Goal: Information Seeking & Learning: Learn about a topic

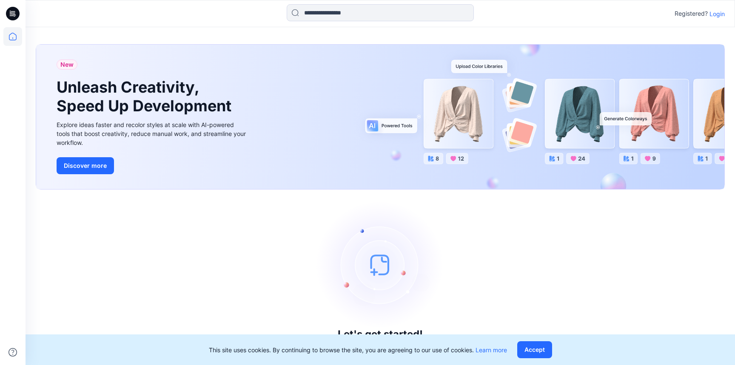
click at [717, 17] on p "Login" at bounding box center [716, 13] width 15 height 9
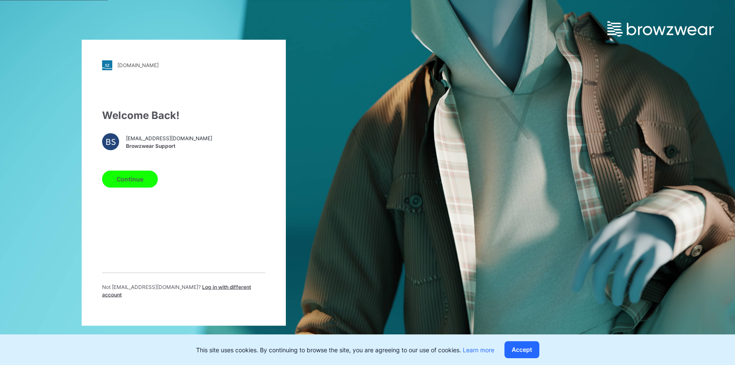
click at [146, 181] on button "Continue" at bounding box center [130, 178] width 56 height 17
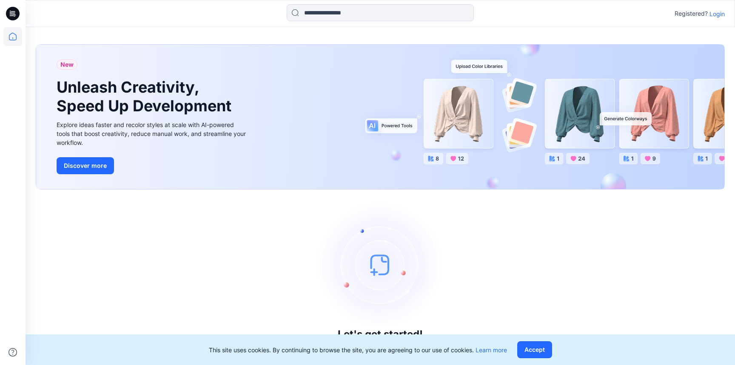
click at [715, 14] on p "Login" at bounding box center [716, 13] width 15 height 9
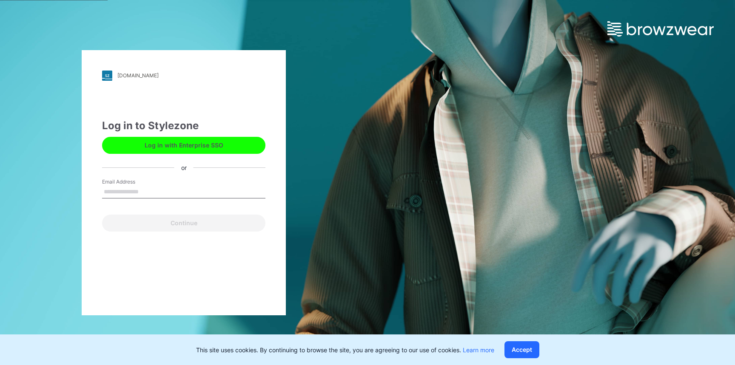
click at [162, 152] on button "Log in with Enterprise SSO" at bounding box center [183, 145] width 163 height 17
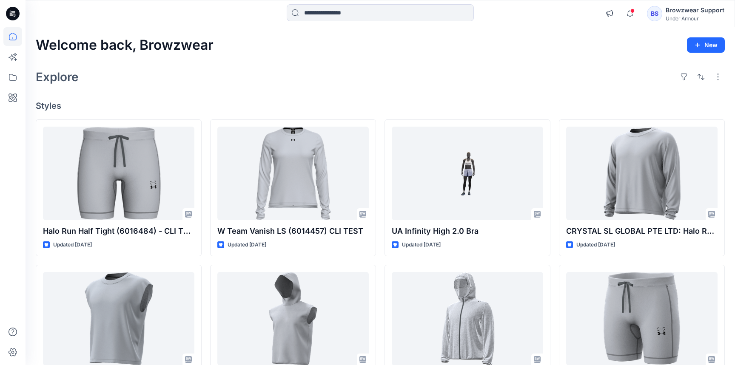
scroll to position [43, 0]
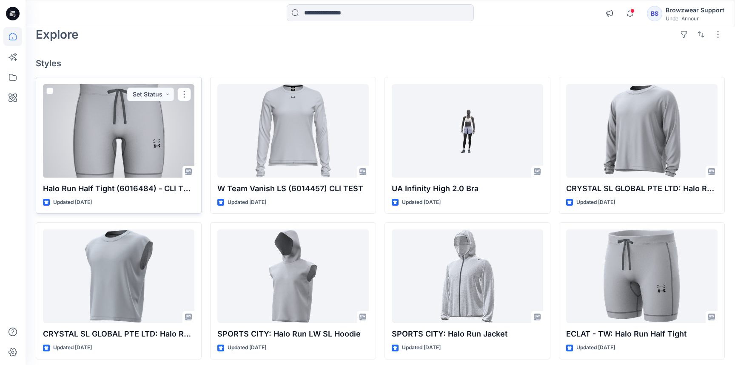
click at [162, 147] on div at bounding box center [118, 131] width 151 height 94
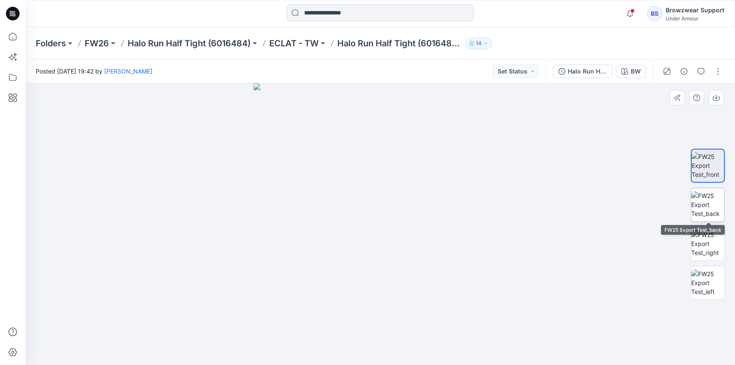
click at [712, 206] on img at bounding box center [707, 204] width 33 height 27
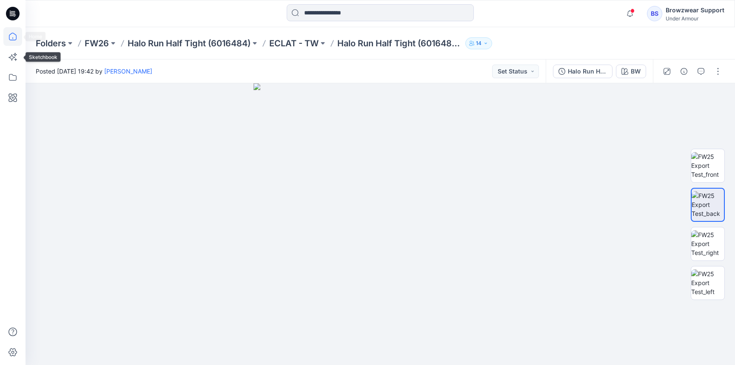
click at [10, 35] on icon at bounding box center [12, 36] width 19 height 19
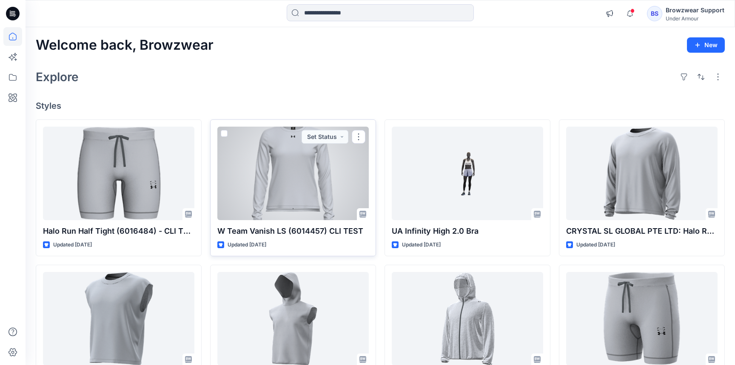
click at [335, 197] on div at bounding box center [292, 174] width 151 height 94
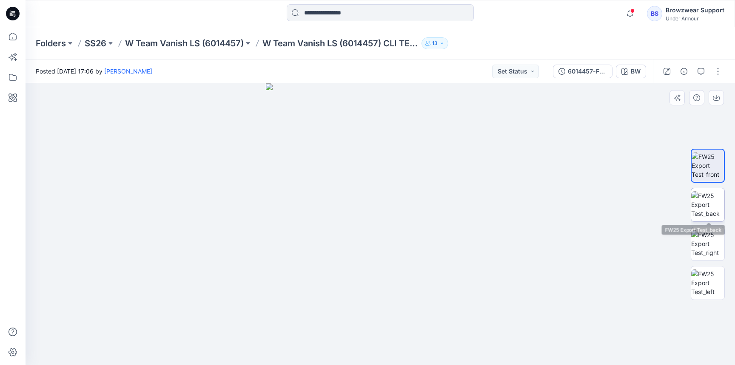
click at [712, 199] on img at bounding box center [707, 204] width 33 height 27
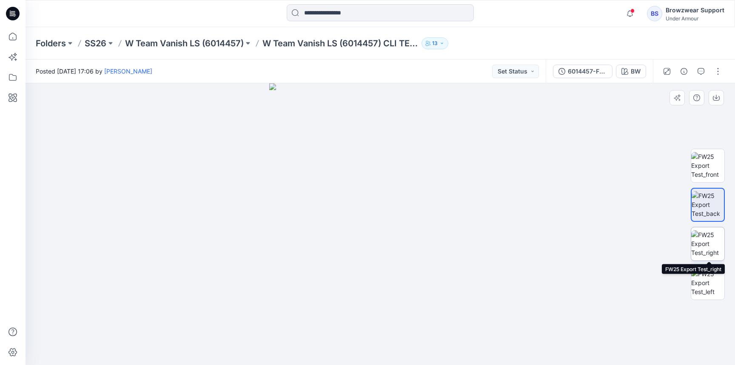
click at [710, 241] on img at bounding box center [707, 243] width 33 height 27
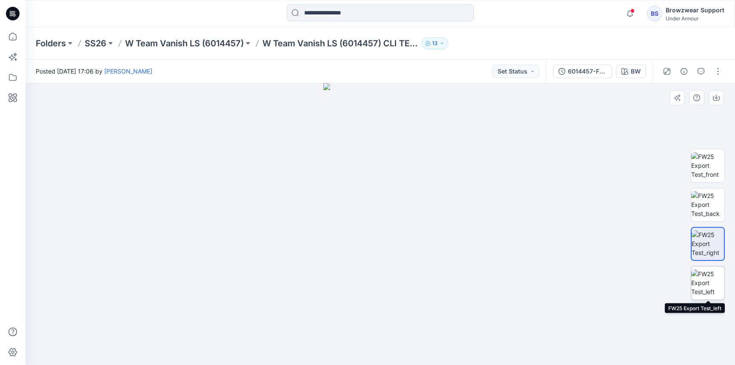
click at [706, 279] on img at bounding box center [707, 283] width 33 height 27
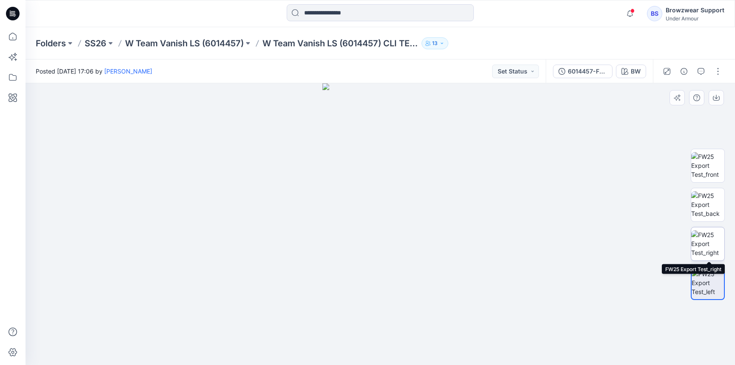
click at [713, 238] on img at bounding box center [707, 243] width 33 height 27
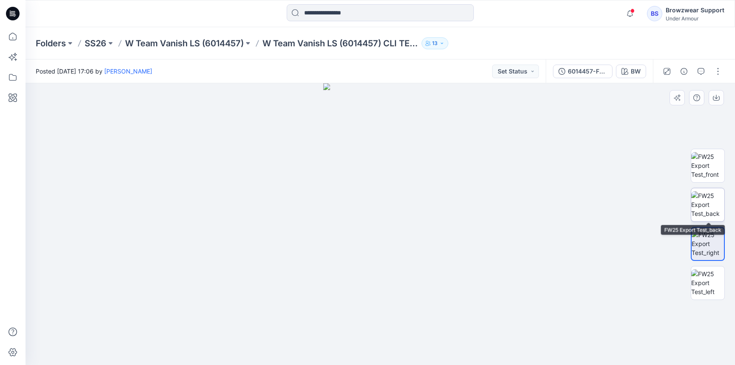
click at [717, 207] on img at bounding box center [707, 204] width 33 height 27
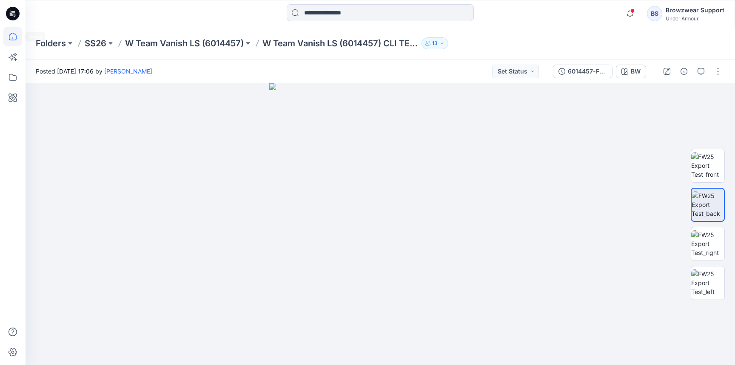
click at [7, 40] on icon at bounding box center [12, 36] width 19 height 19
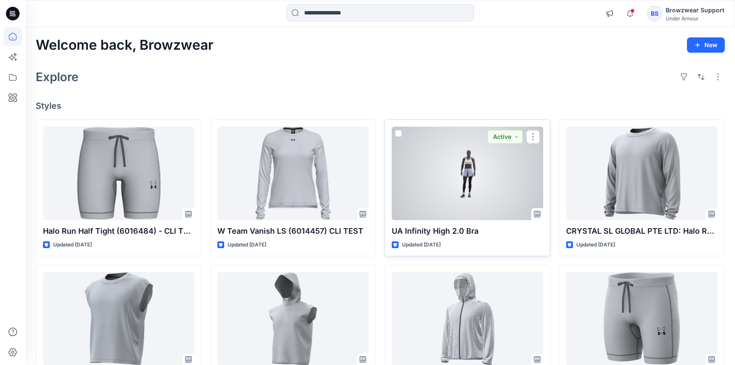
click at [511, 196] on div at bounding box center [467, 174] width 151 height 94
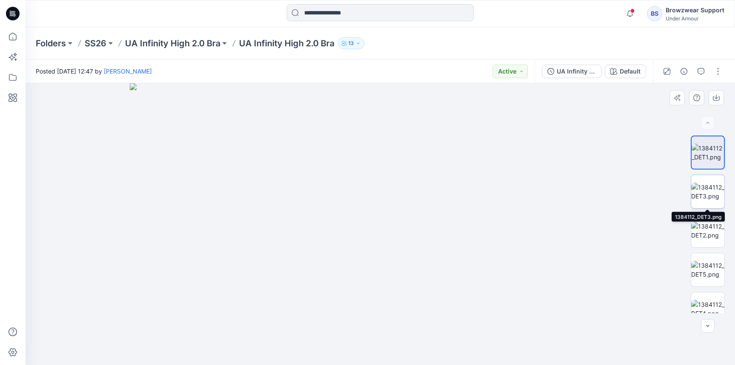
click at [712, 201] on img at bounding box center [707, 192] width 33 height 18
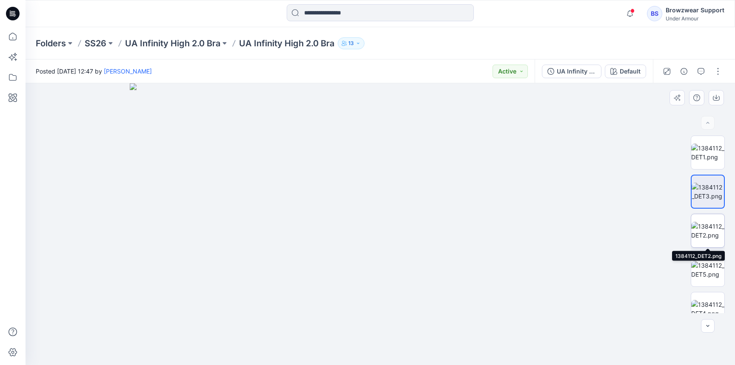
click at [715, 226] on img at bounding box center [707, 231] width 33 height 18
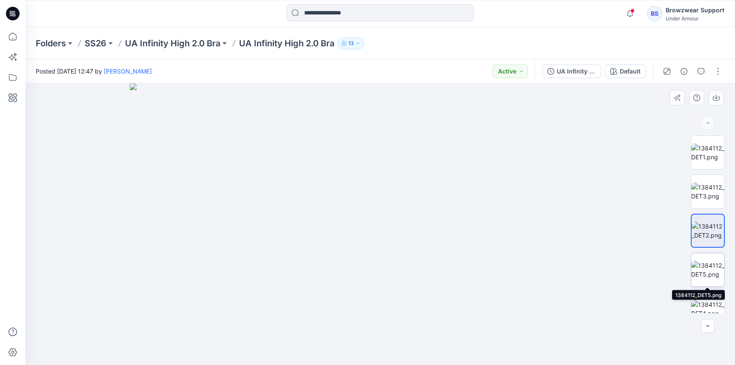
click at [716, 262] on img at bounding box center [707, 270] width 33 height 18
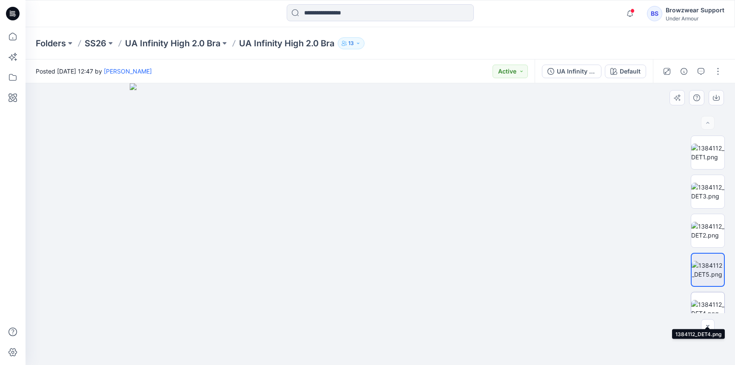
click at [721, 301] on img at bounding box center [707, 309] width 33 height 18
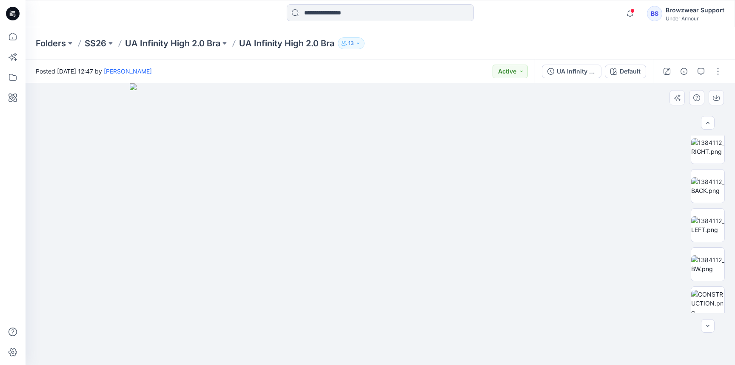
scroll to position [242, 0]
click at [698, 227] on img at bounding box center [707, 224] width 33 height 18
click at [705, 193] on img at bounding box center [707, 185] width 33 height 18
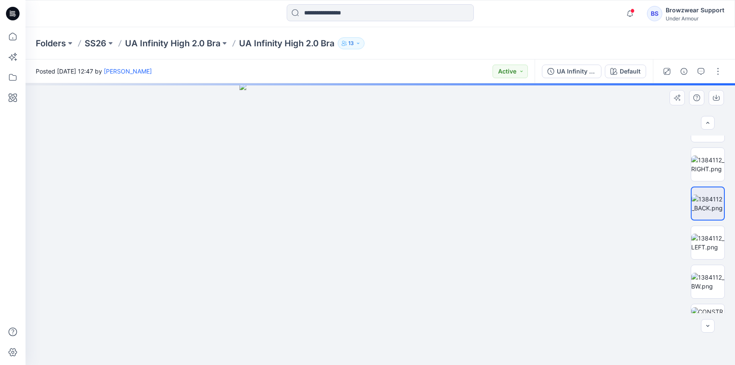
scroll to position [212, 0]
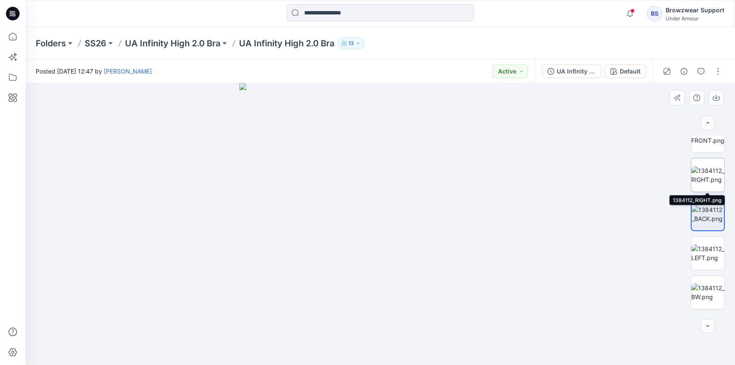
click at [702, 173] on img at bounding box center [707, 175] width 33 height 18
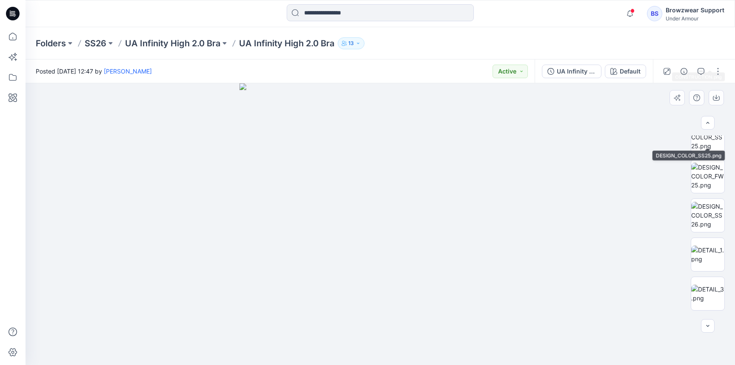
scroll to position [521, 0]
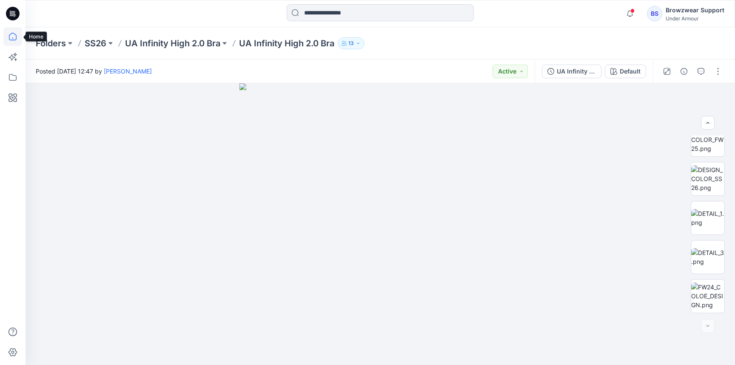
click at [14, 33] on icon at bounding box center [12, 36] width 19 height 19
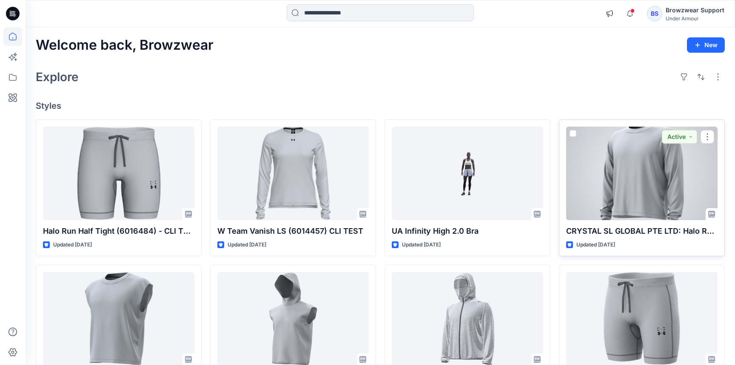
click at [644, 188] on div at bounding box center [641, 174] width 151 height 94
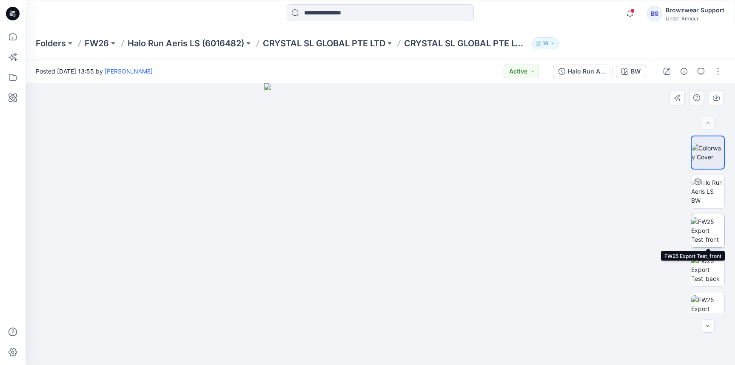
click at [721, 219] on img at bounding box center [707, 230] width 33 height 27
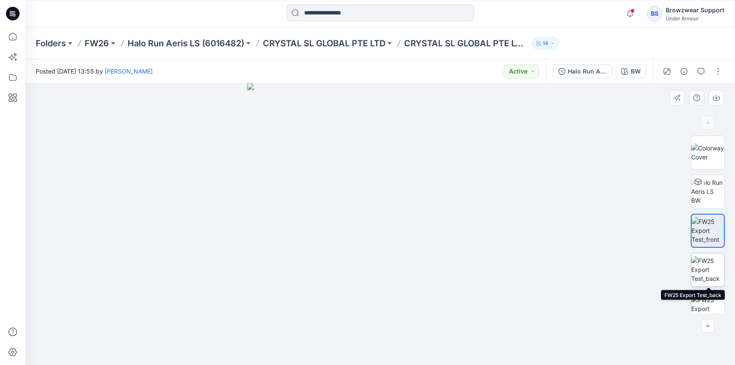
click at [718, 261] on img at bounding box center [707, 269] width 33 height 27
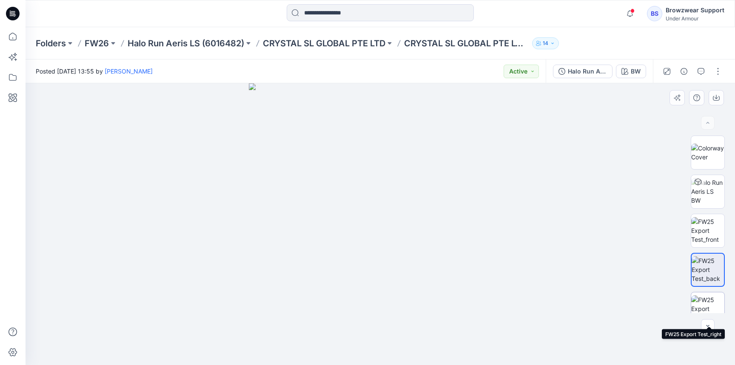
click at [713, 309] on img at bounding box center [707, 308] width 33 height 27
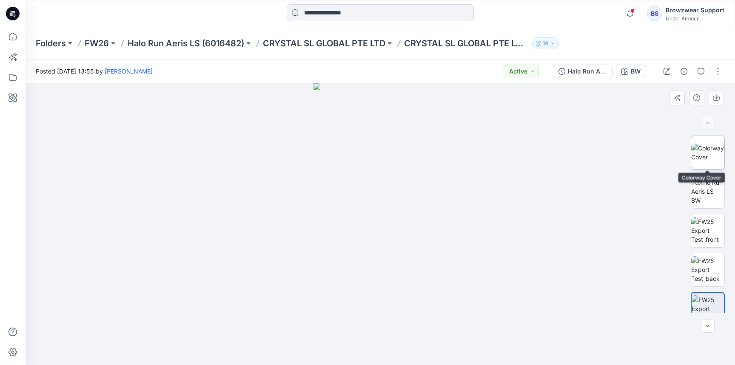
click at [701, 153] on img at bounding box center [707, 153] width 33 height 18
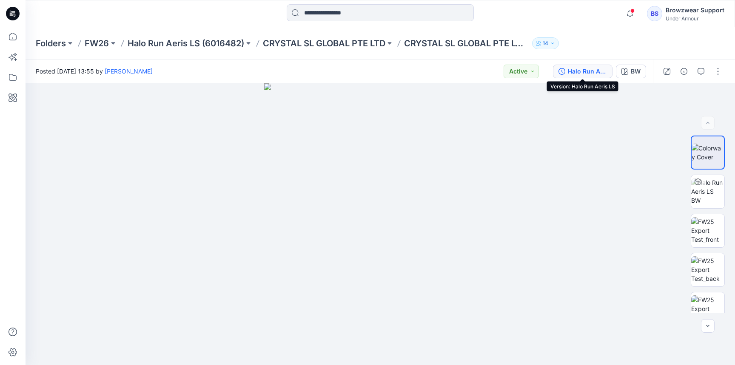
click at [598, 70] on div "Halo Run Aeris LS" at bounding box center [587, 71] width 39 height 9
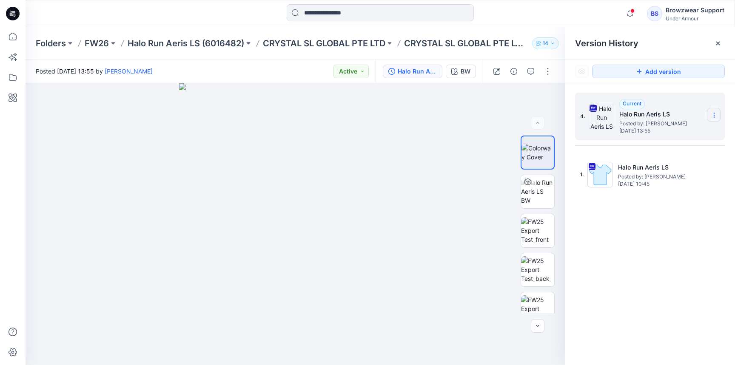
click at [714, 114] on icon at bounding box center [713, 115] width 7 height 7
click at [709, 133] on div "Download Source BW File" at bounding box center [668, 131] width 99 height 17
click at [726, 43] on div "Version History" at bounding box center [650, 43] width 170 height 32
click at [720, 43] on icon at bounding box center [717, 43] width 7 height 7
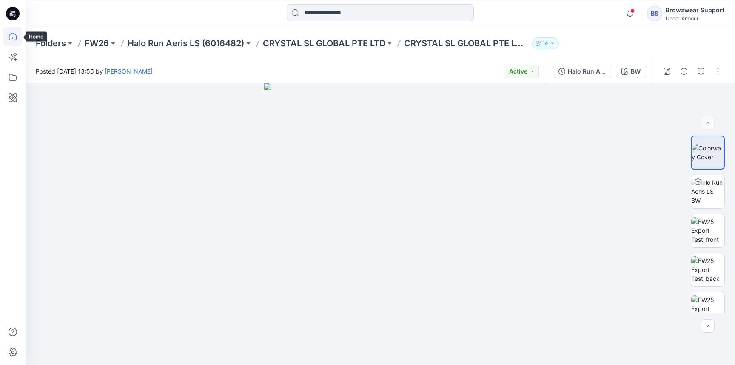
click at [15, 37] on icon at bounding box center [12, 36] width 19 height 19
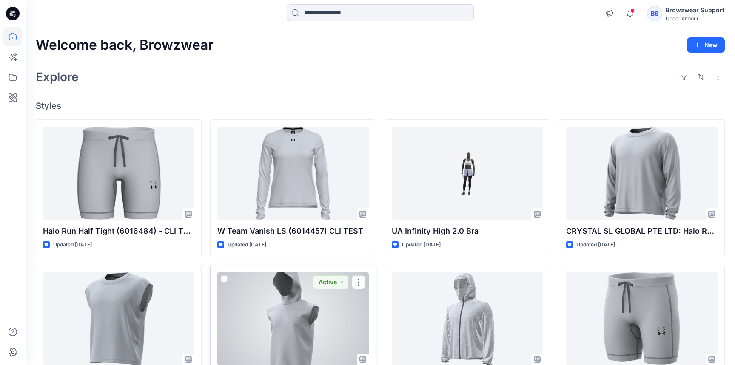
click at [291, 327] on div at bounding box center [292, 319] width 151 height 94
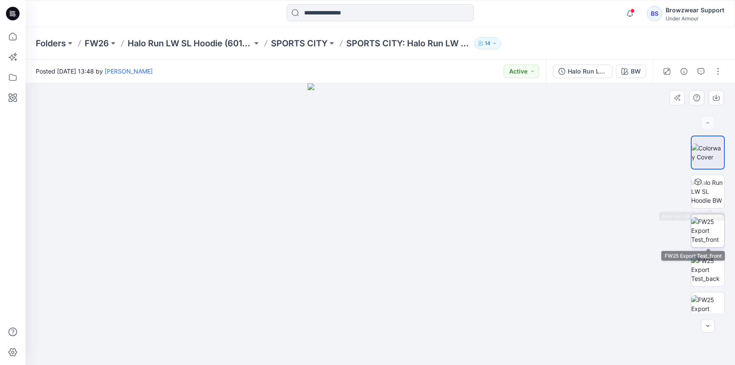
click at [717, 232] on img at bounding box center [707, 230] width 33 height 27
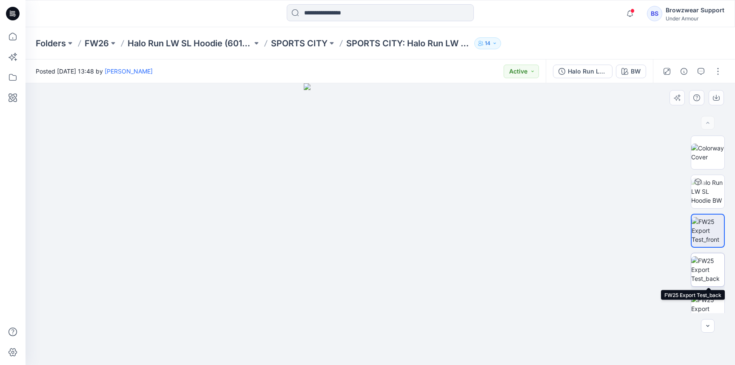
click at [713, 256] on img at bounding box center [707, 269] width 33 height 27
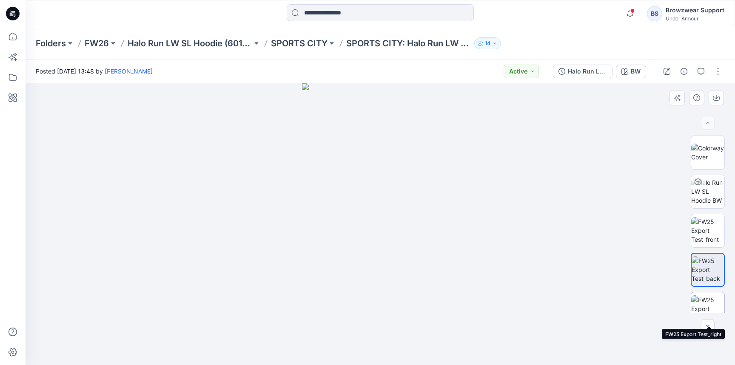
click at [710, 297] on img at bounding box center [707, 308] width 33 height 27
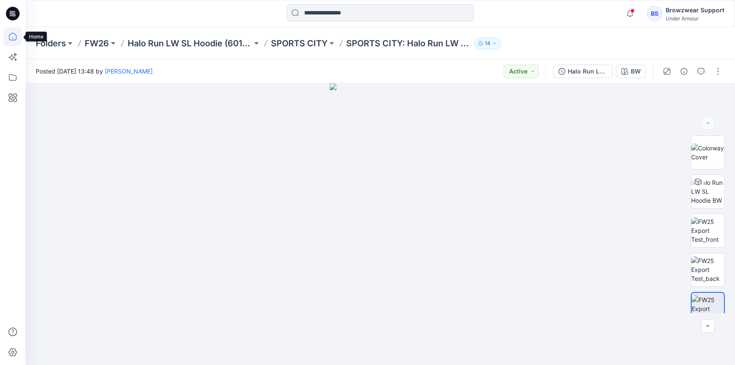
click at [9, 37] on icon at bounding box center [12, 36] width 19 height 19
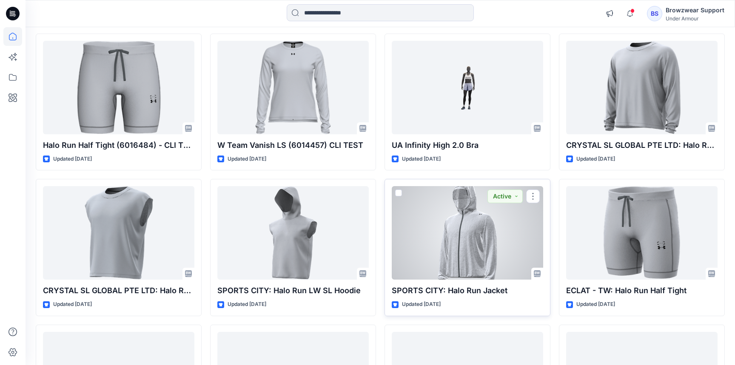
scroll to position [91, 0]
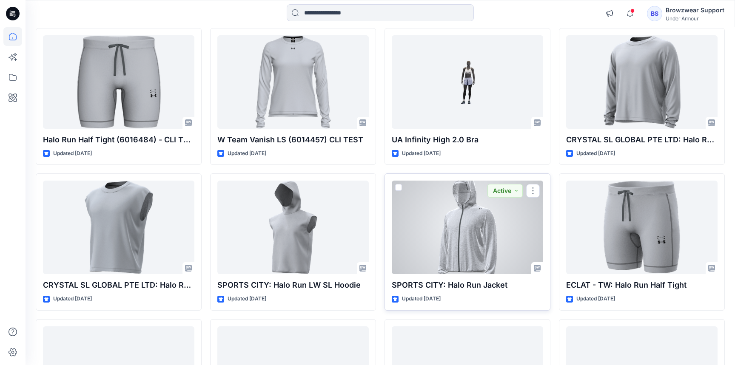
click at [462, 224] on div at bounding box center [467, 228] width 151 height 94
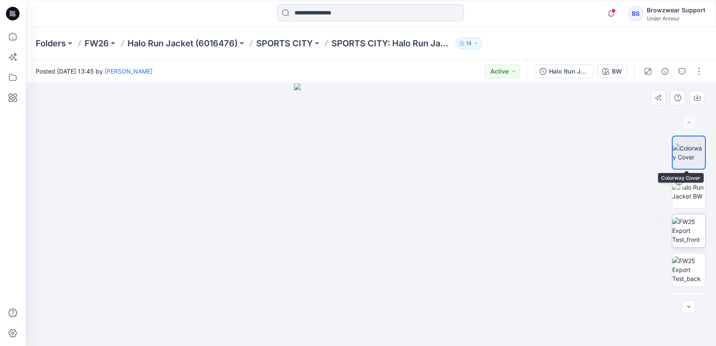
click at [688, 233] on img at bounding box center [689, 230] width 33 height 27
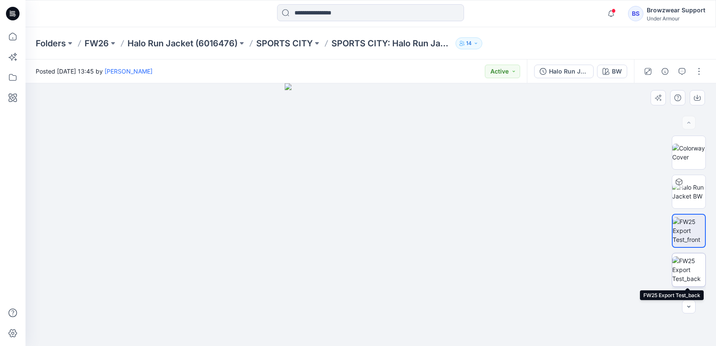
click at [681, 269] on img at bounding box center [689, 269] width 33 height 27
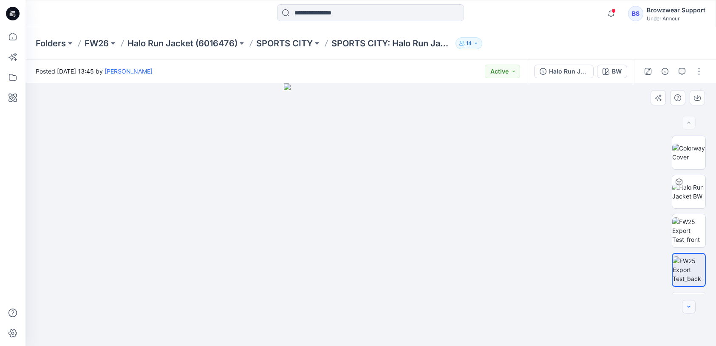
click at [693, 307] on button "button" at bounding box center [689, 307] width 14 height 14
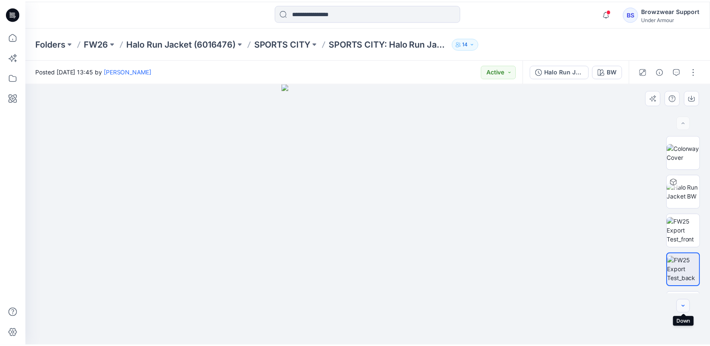
scroll to position [33, 0]
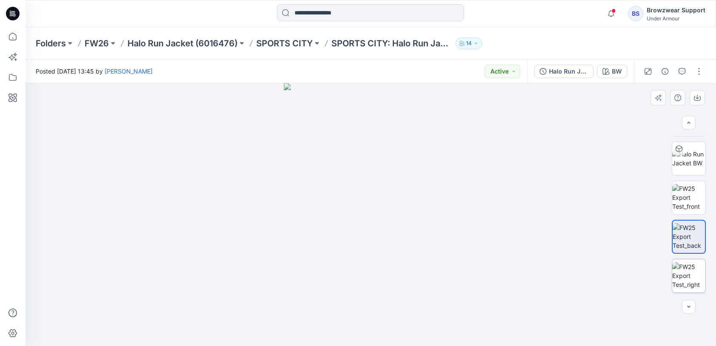
click at [696, 281] on img at bounding box center [689, 275] width 33 height 27
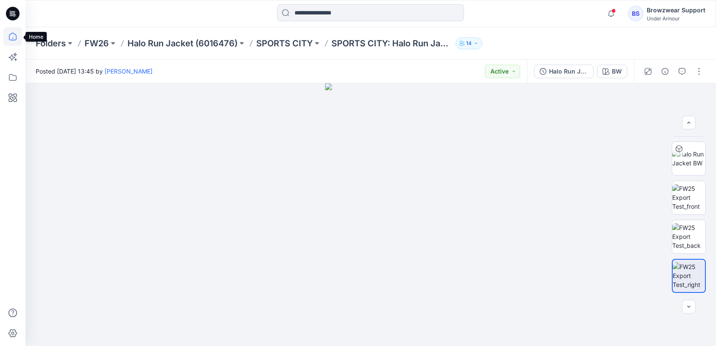
click at [11, 35] on icon at bounding box center [12, 36] width 19 height 19
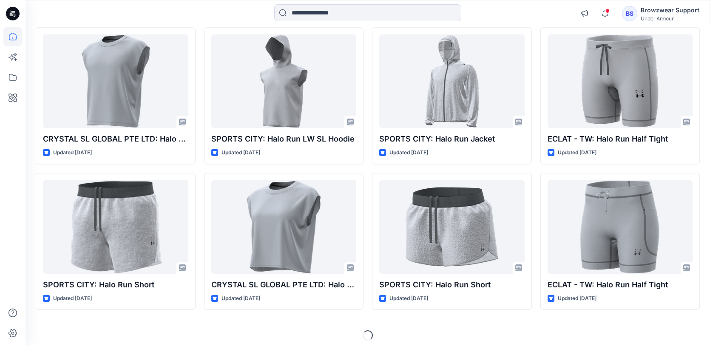
scroll to position [242, 0]
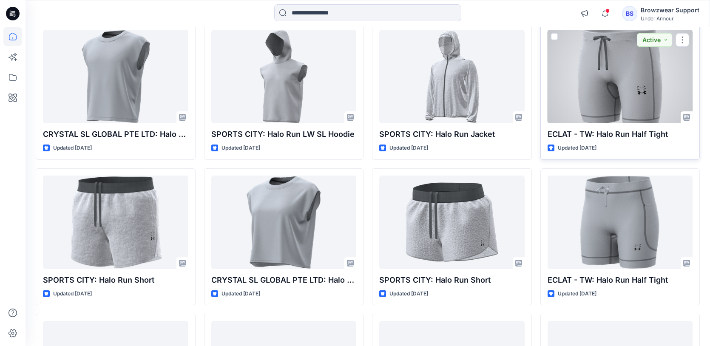
click at [603, 98] on div at bounding box center [620, 77] width 145 height 94
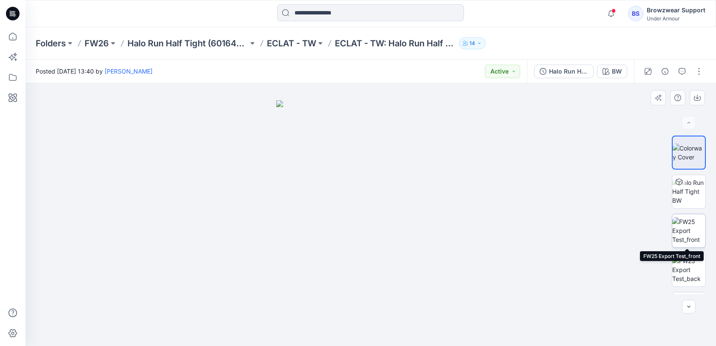
click at [690, 228] on img at bounding box center [689, 230] width 33 height 27
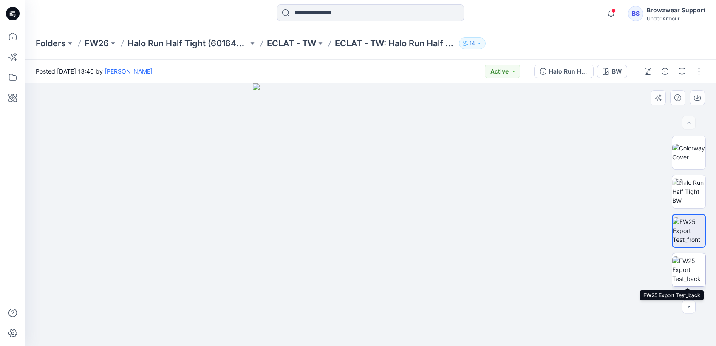
click at [695, 278] on img at bounding box center [689, 269] width 33 height 27
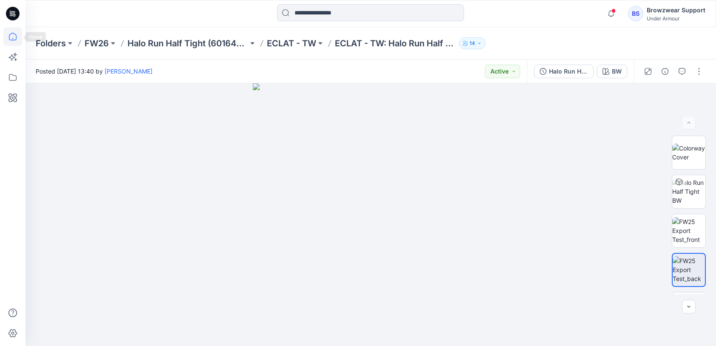
click at [10, 40] on icon at bounding box center [12, 36] width 19 height 19
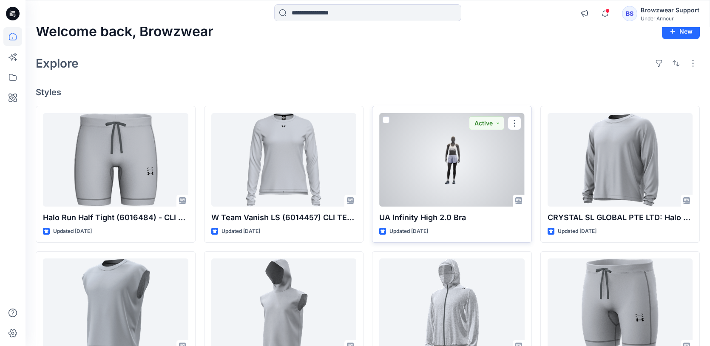
scroll to position [14, 0]
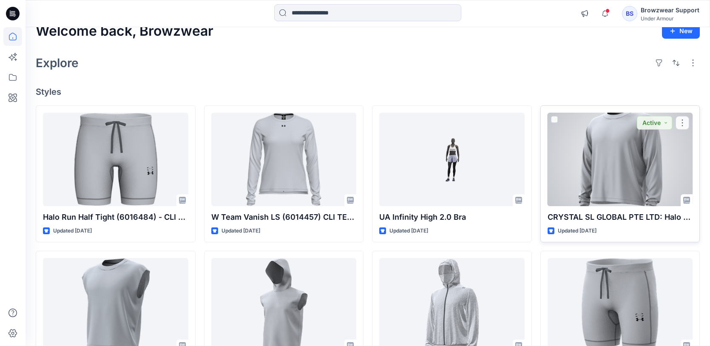
click at [579, 166] on div at bounding box center [620, 160] width 145 height 94
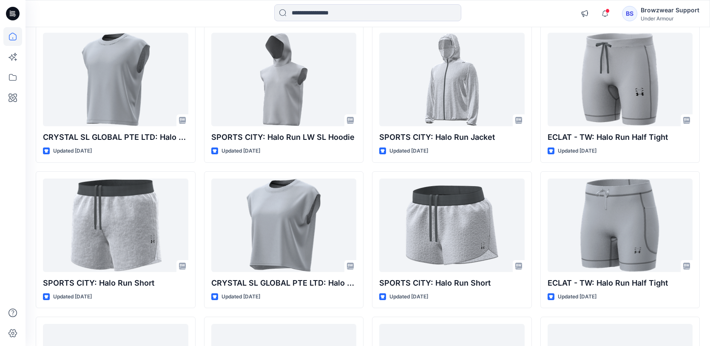
scroll to position [281, 0]
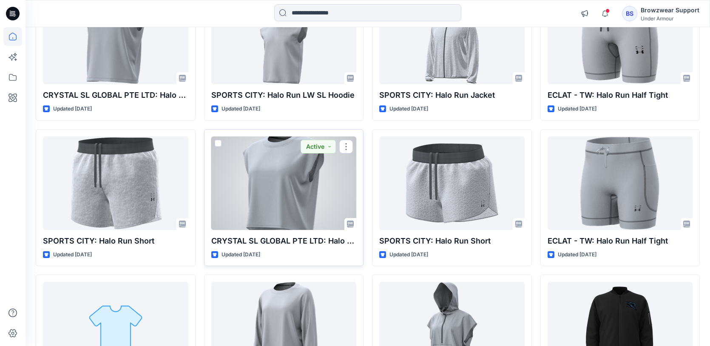
click at [322, 190] on div at bounding box center [283, 183] width 145 height 94
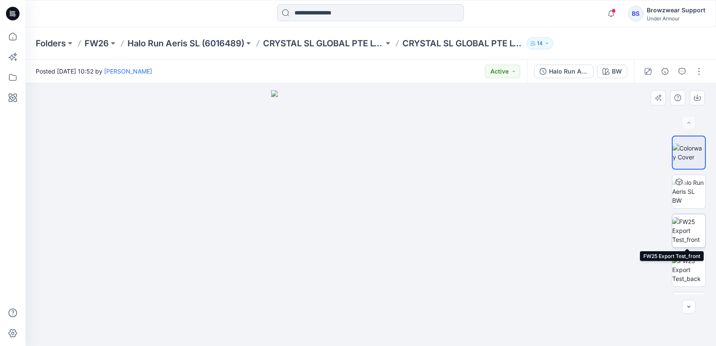
click at [694, 238] on img at bounding box center [689, 230] width 33 height 27
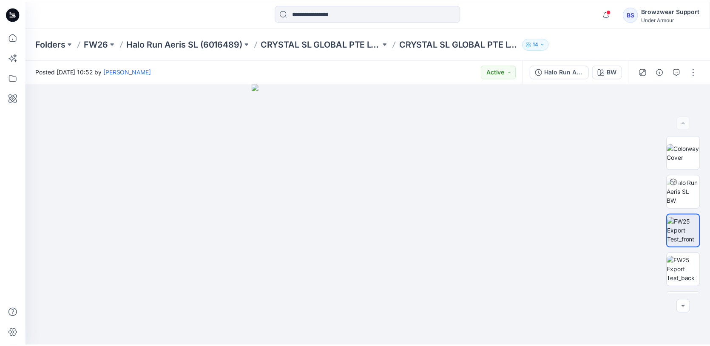
scroll to position [281, 0]
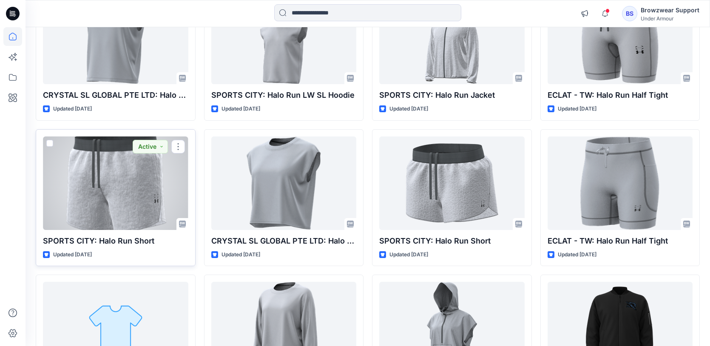
click at [162, 213] on div at bounding box center [115, 183] width 145 height 94
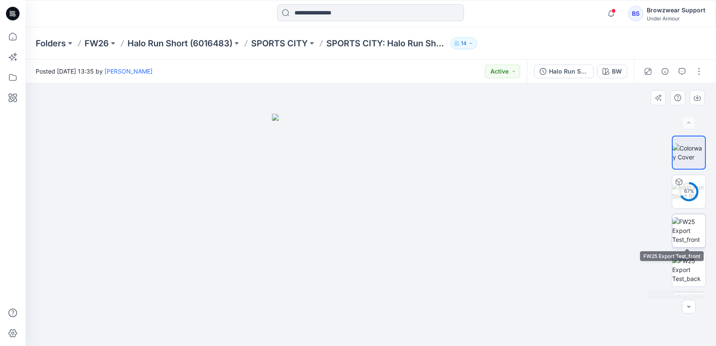
click at [683, 231] on img at bounding box center [689, 230] width 33 height 27
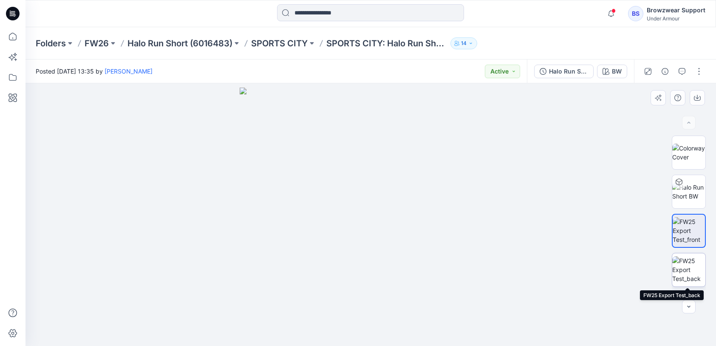
click at [698, 272] on img at bounding box center [689, 269] width 33 height 27
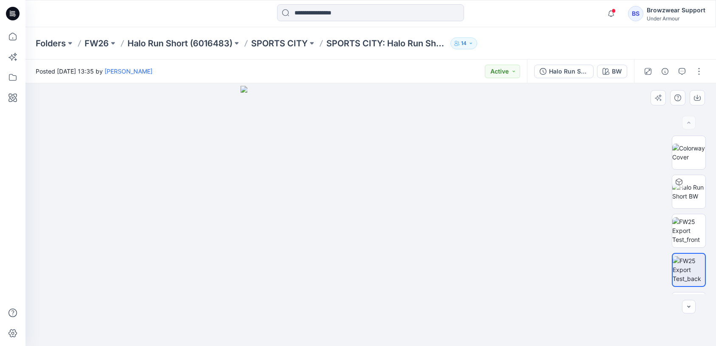
click at [687, 289] on div at bounding box center [689, 215] width 34 height 159
click at [688, 295] on img at bounding box center [689, 308] width 33 height 27
click at [690, 304] on icon "button" at bounding box center [689, 307] width 7 height 7
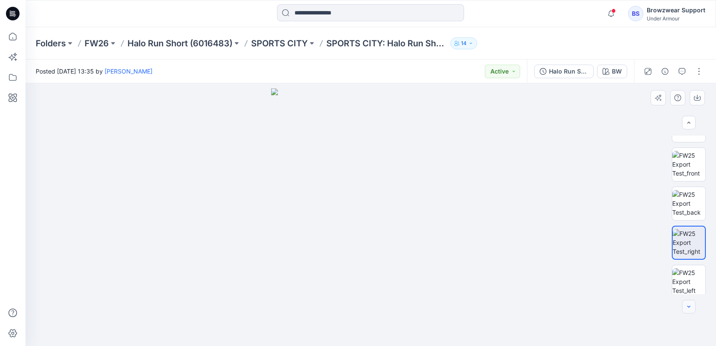
click at [690, 304] on icon "button" at bounding box center [689, 307] width 7 height 7
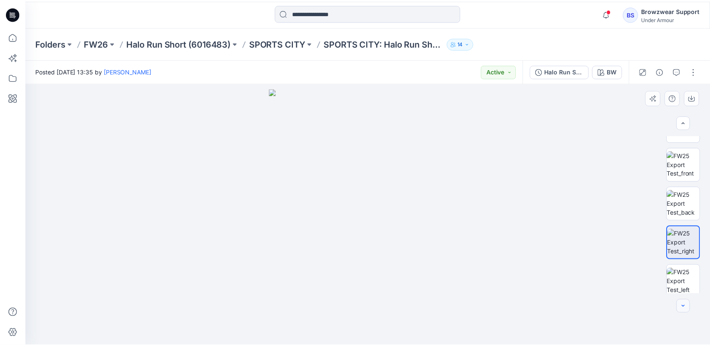
scroll to position [71, 0]
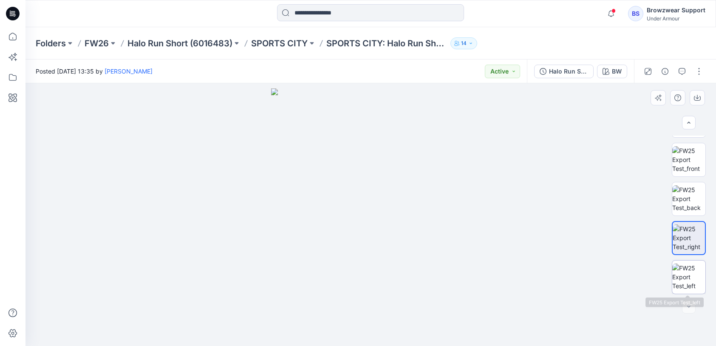
click at [685, 281] on img at bounding box center [689, 277] width 33 height 27
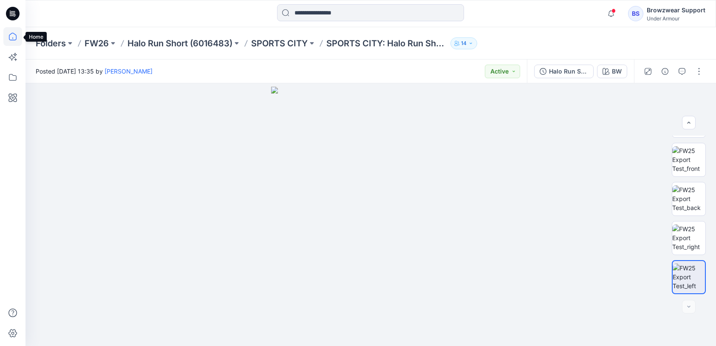
drag, startPoint x: 9, startPoint y: 34, endPoint x: 21, endPoint y: 40, distance: 13.1
click at [10, 34] on icon at bounding box center [12, 36] width 19 height 19
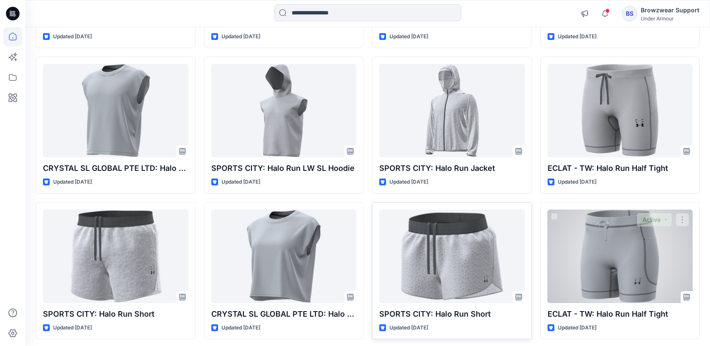
scroll to position [219, 0]
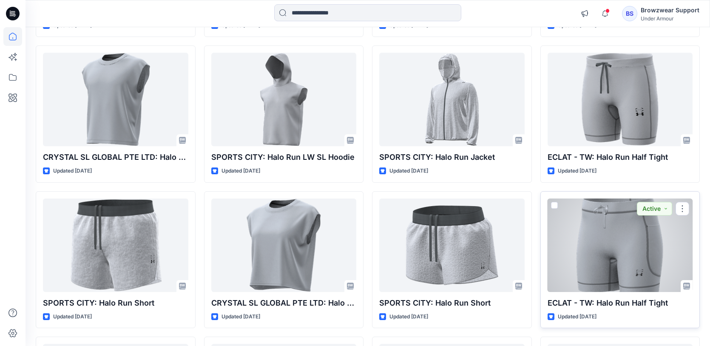
click at [606, 252] on div at bounding box center [620, 246] width 145 height 94
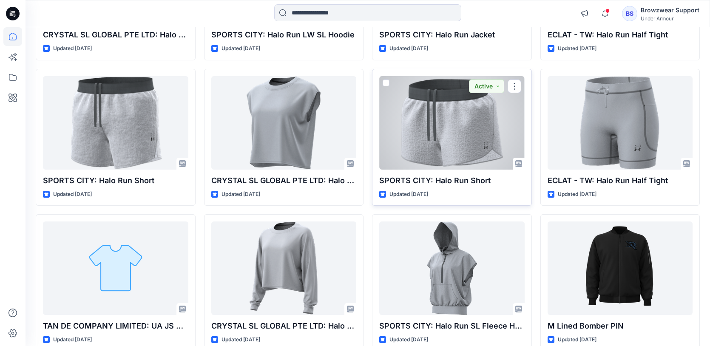
scroll to position [343, 0]
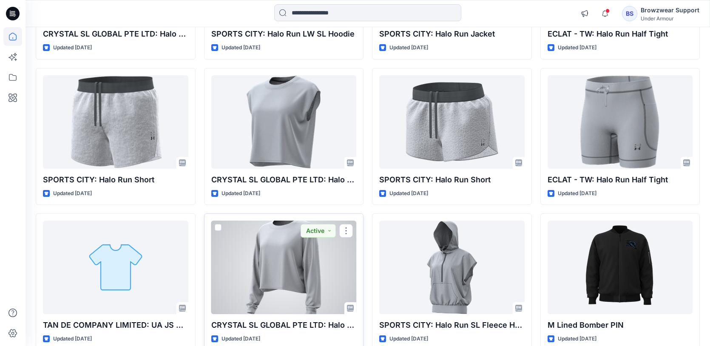
click at [317, 282] on div at bounding box center [283, 268] width 145 height 94
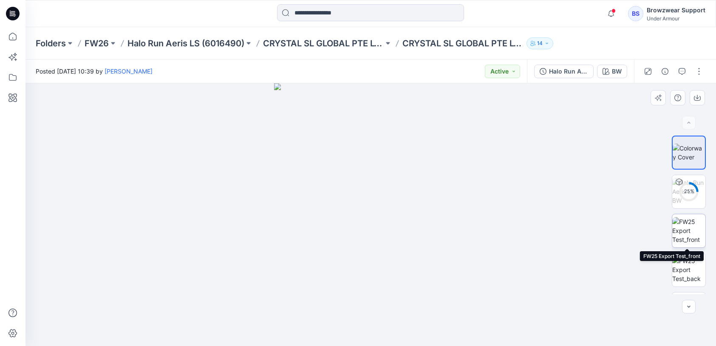
click at [678, 239] on img at bounding box center [689, 230] width 33 height 27
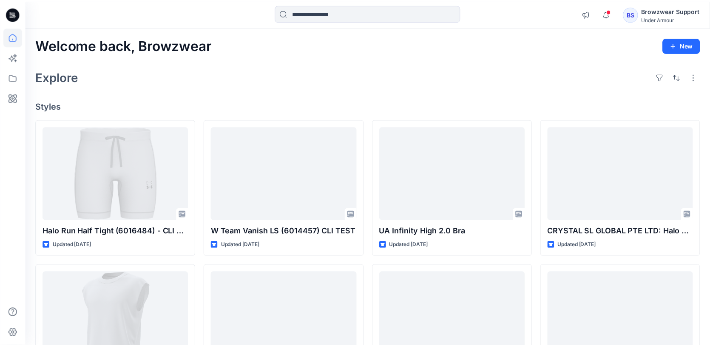
scroll to position [343, 0]
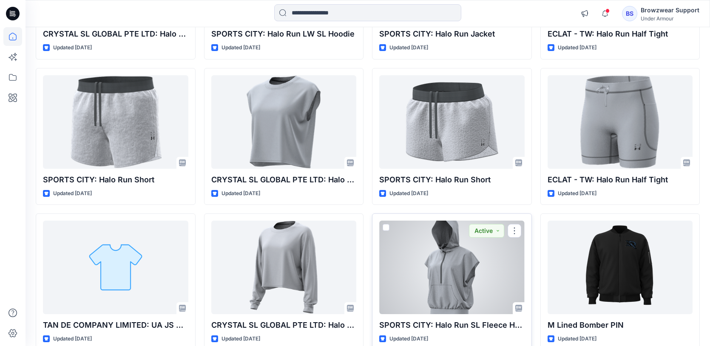
click at [471, 284] on div at bounding box center [451, 268] width 145 height 94
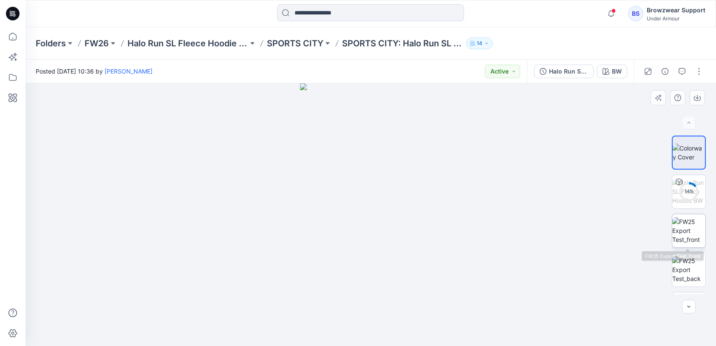
click at [683, 227] on img at bounding box center [689, 230] width 33 height 27
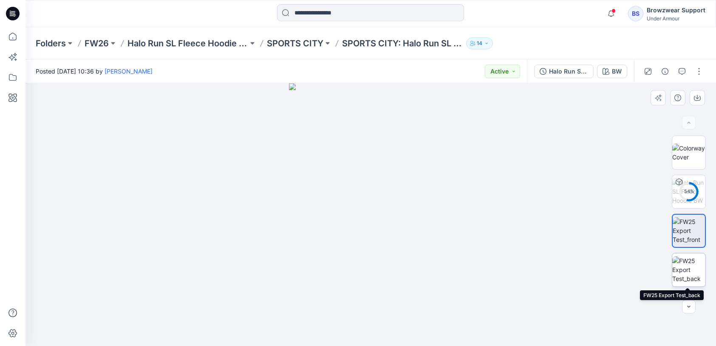
click at [699, 283] on img at bounding box center [689, 269] width 33 height 27
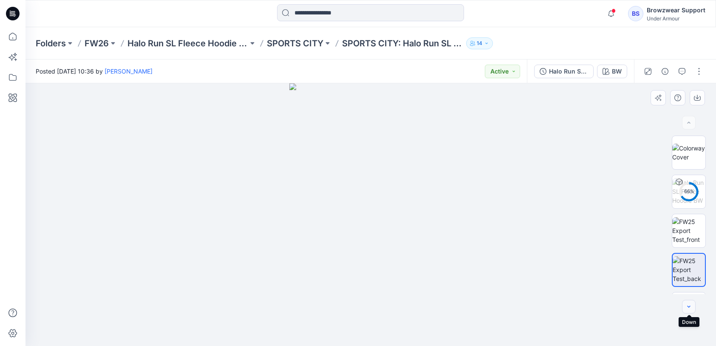
click at [690, 307] on icon "button" at bounding box center [689, 307] width 7 height 7
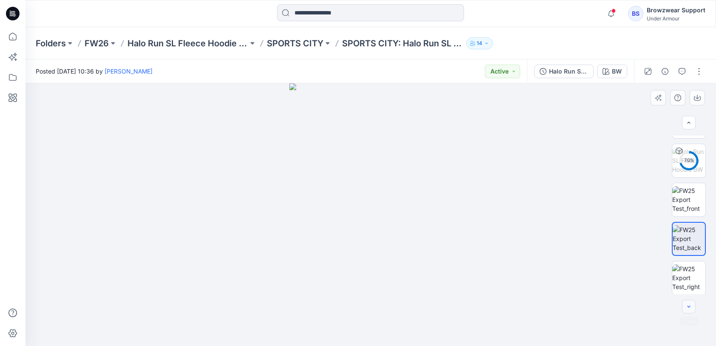
scroll to position [33, 0]
click at [693, 278] on img at bounding box center [689, 275] width 33 height 27
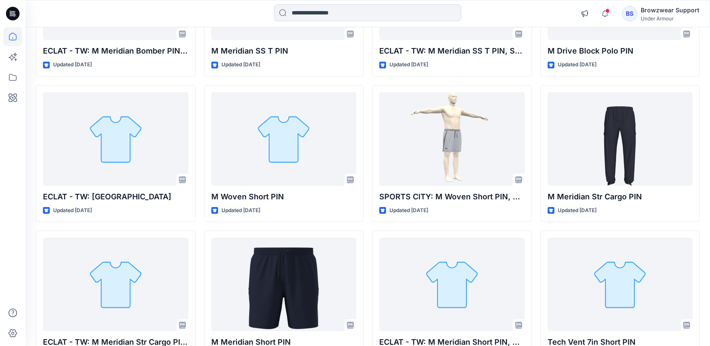
scroll to position [1158, 0]
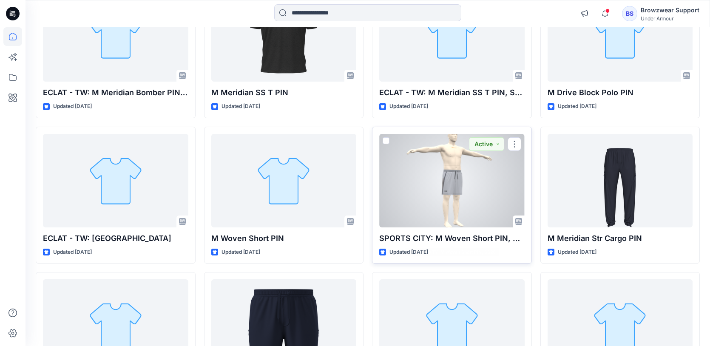
click at [441, 197] on div at bounding box center [451, 181] width 145 height 94
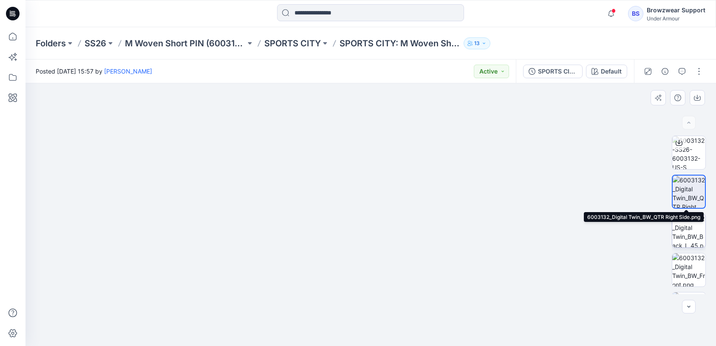
click at [689, 227] on img at bounding box center [689, 230] width 33 height 33
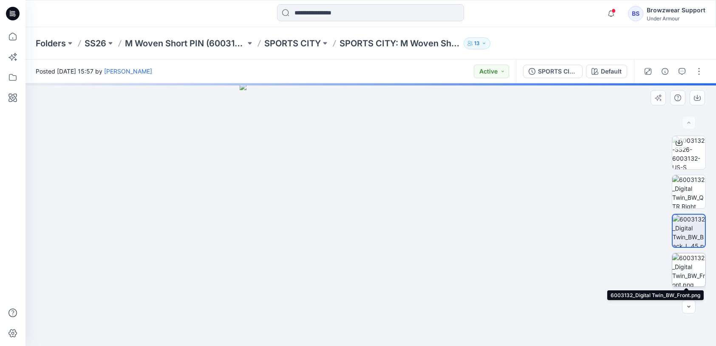
click at [693, 275] on img at bounding box center [689, 269] width 33 height 33
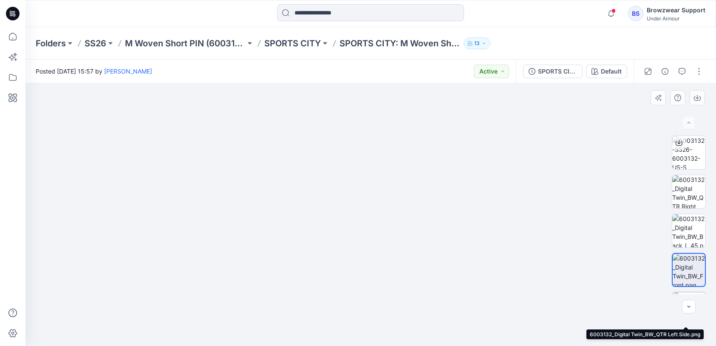
click at [693, 292] on div at bounding box center [689, 309] width 34 height 34
click at [690, 306] on icon "button" at bounding box center [689, 307] width 7 height 7
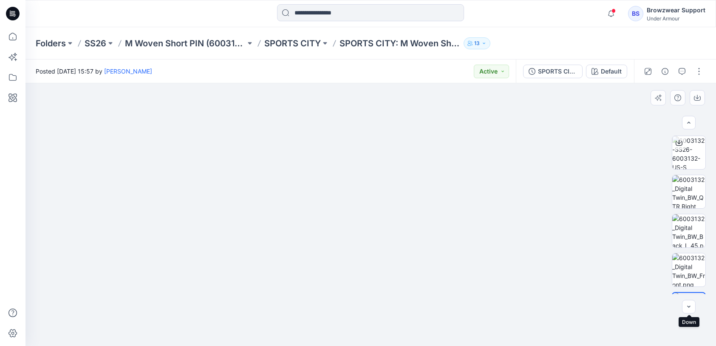
scroll to position [32, 0]
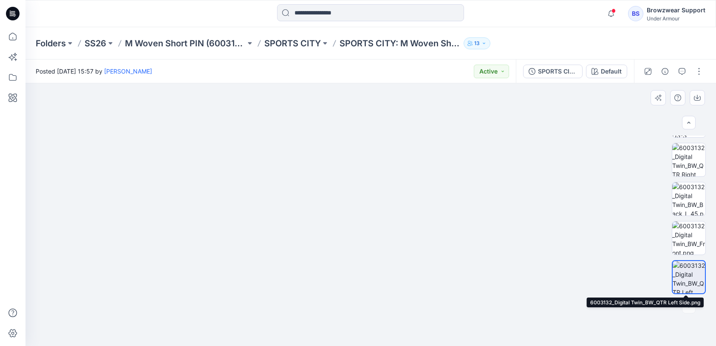
click at [690, 310] on div at bounding box center [689, 307] width 14 height 14
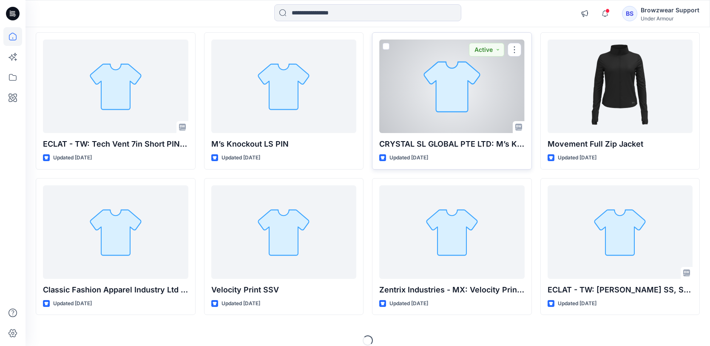
scroll to position [1553, 0]
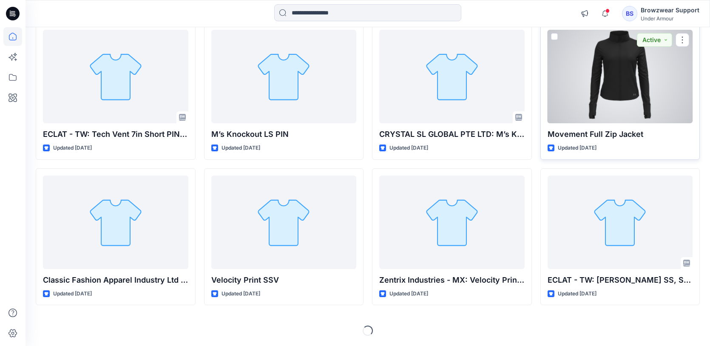
click at [609, 89] on div at bounding box center [620, 77] width 145 height 94
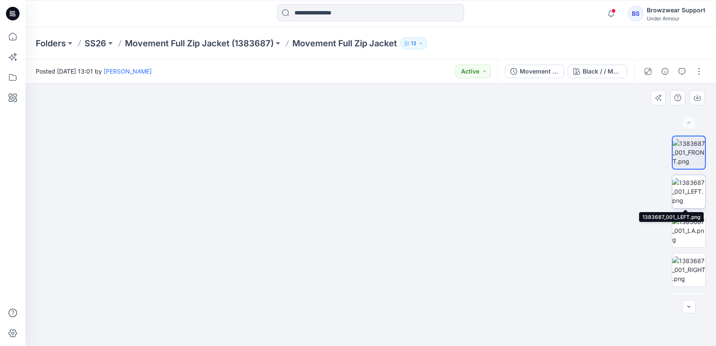
click at [682, 190] on img at bounding box center [689, 191] width 33 height 27
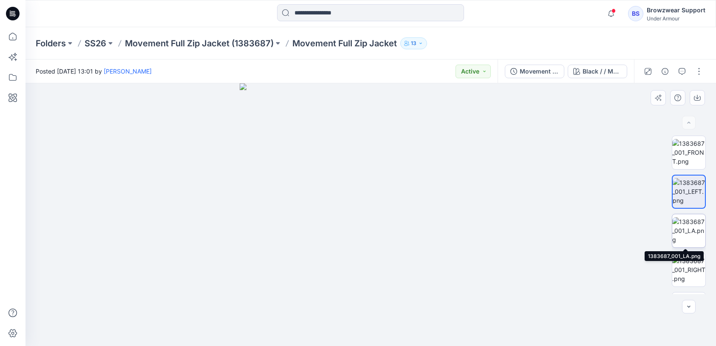
click at [686, 236] on img at bounding box center [689, 230] width 33 height 27
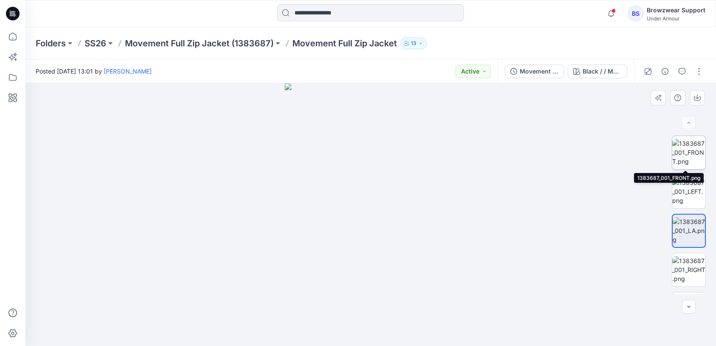
click at [688, 152] on img at bounding box center [689, 152] width 33 height 27
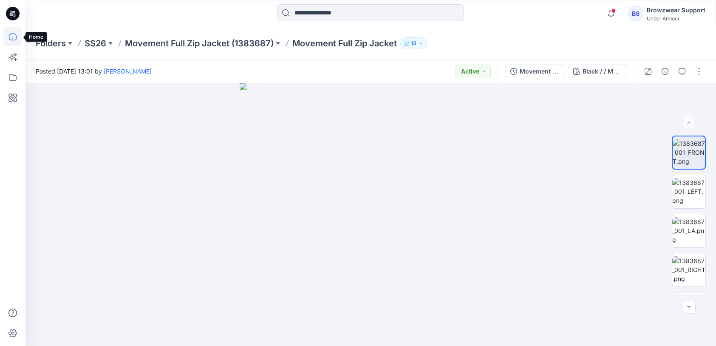
click at [12, 33] on icon at bounding box center [13, 37] width 8 height 8
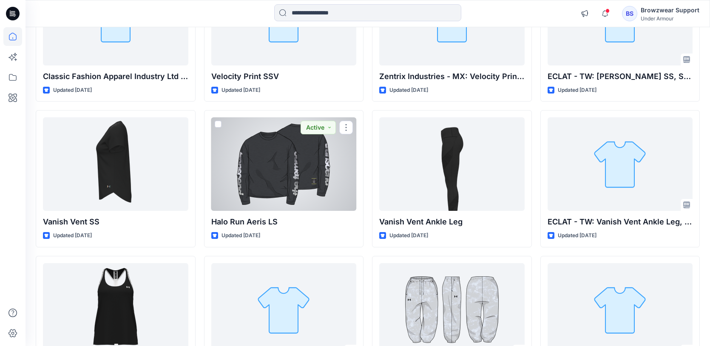
scroll to position [1758, 0]
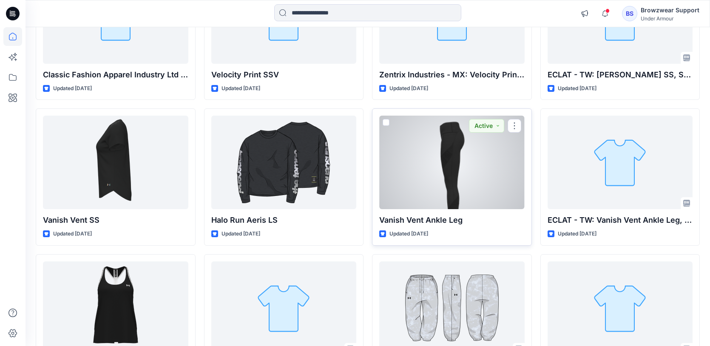
click at [468, 173] on div at bounding box center [451, 163] width 145 height 94
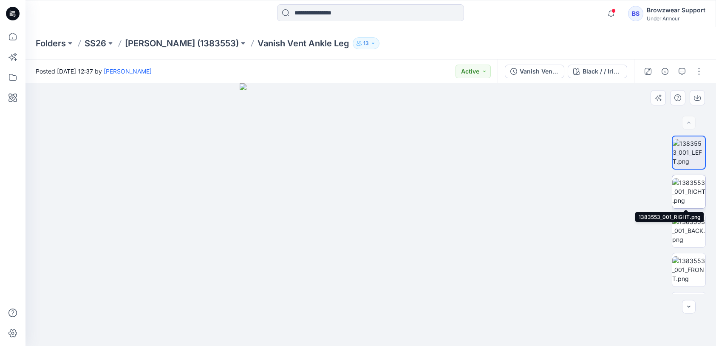
click at [690, 188] on img at bounding box center [689, 191] width 33 height 27
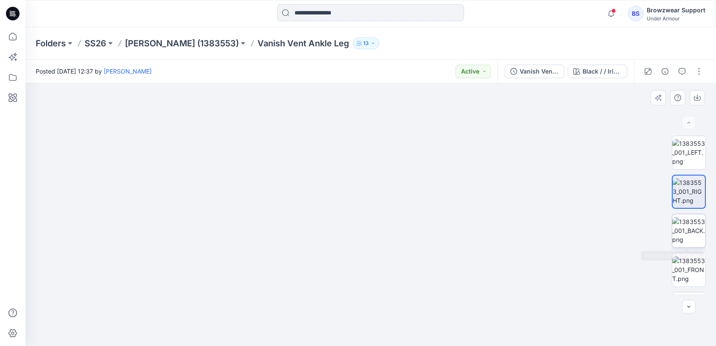
click at [695, 233] on img at bounding box center [689, 230] width 33 height 27
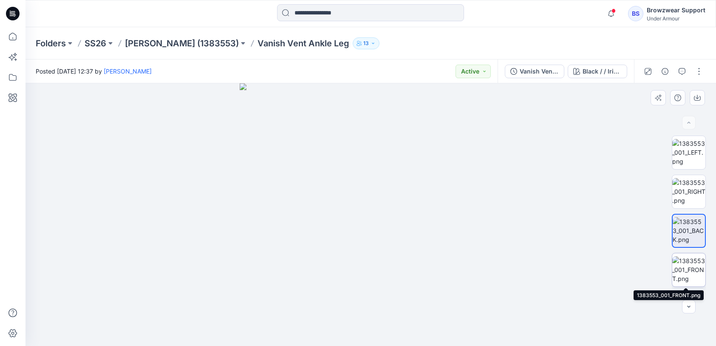
click at [685, 264] on img at bounding box center [689, 269] width 33 height 27
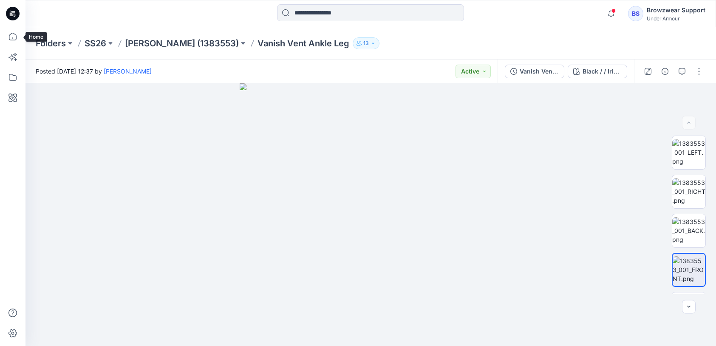
click at [14, 46] on div at bounding box center [12, 186] width 19 height 319
click at [20, 42] on icon at bounding box center [12, 36] width 19 height 19
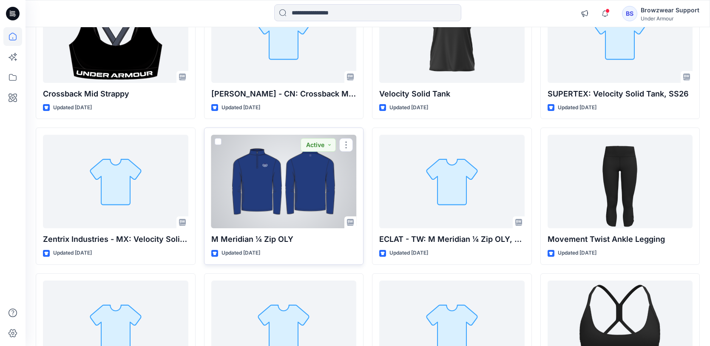
scroll to position [2266, 0]
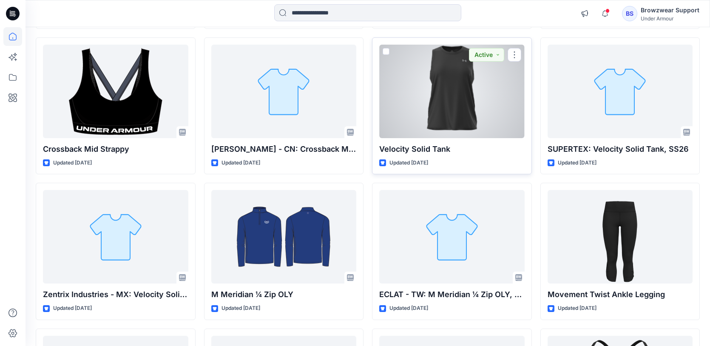
click at [462, 122] on div at bounding box center [451, 92] width 145 height 94
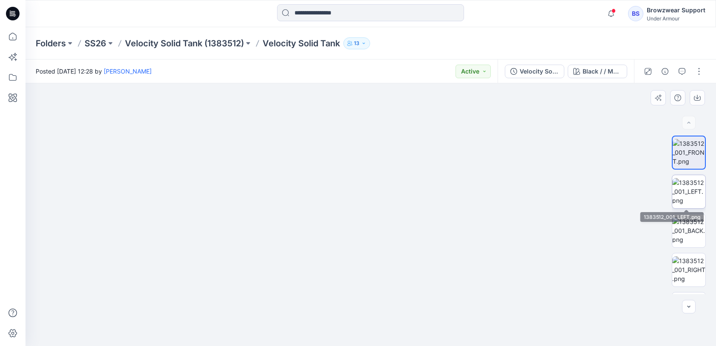
click at [689, 185] on img at bounding box center [689, 191] width 33 height 27
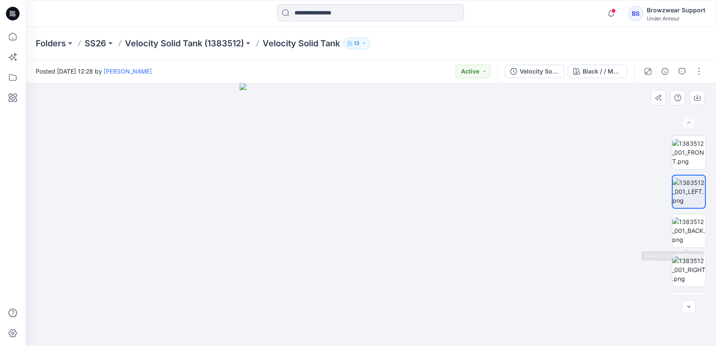
click at [710, 212] on div at bounding box center [689, 215] width 54 height 159
drag, startPoint x: 684, startPoint y: 226, endPoint x: 679, endPoint y: 227, distance: 4.7
click at [684, 226] on img at bounding box center [689, 230] width 33 height 27
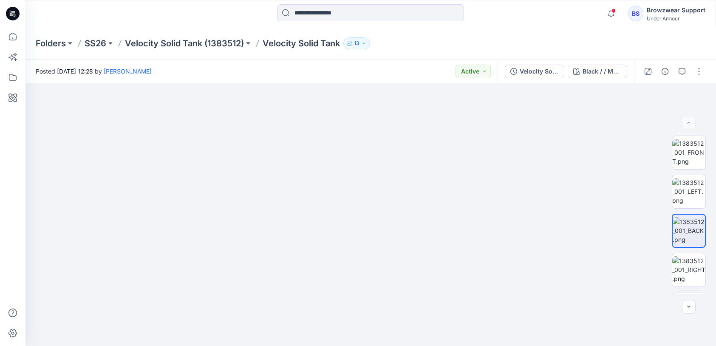
drag, startPoint x: 401, startPoint y: 126, endPoint x: 415, endPoint y: 354, distance: 228.3
click at [415, 346] on html "Notifications Browzwear Support shared Testing 1 Collection with you Wednesday,…" at bounding box center [358, 173] width 716 height 346
click at [696, 266] on img at bounding box center [689, 269] width 33 height 27
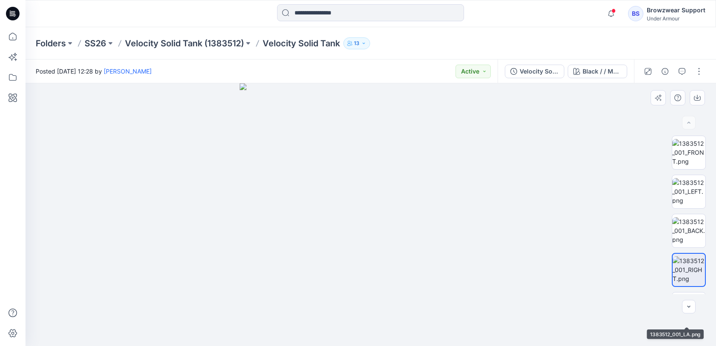
click at [690, 291] on div at bounding box center [689, 215] width 34 height 159
click at [690, 295] on img at bounding box center [689, 308] width 33 height 27
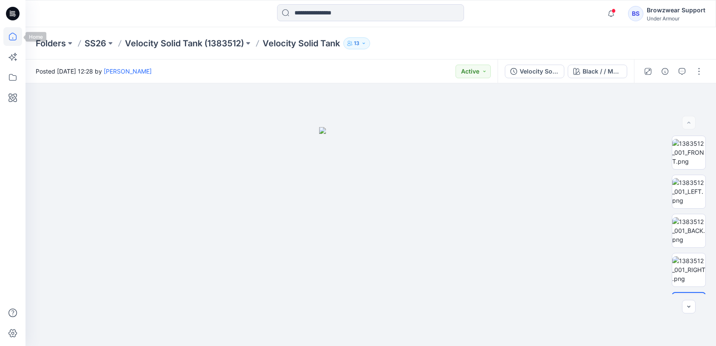
click at [18, 37] on icon at bounding box center [12, 36] width 19 height 19
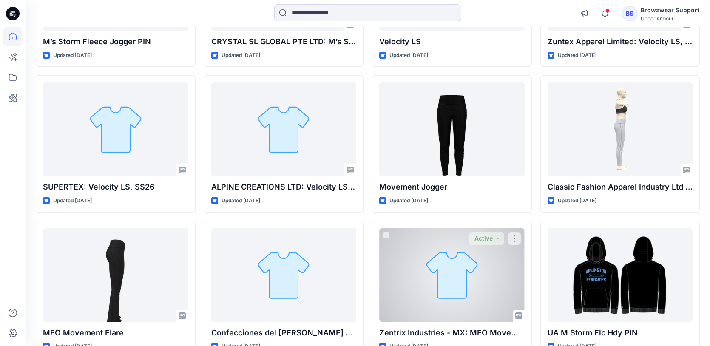
scroll to position [4705, 0]
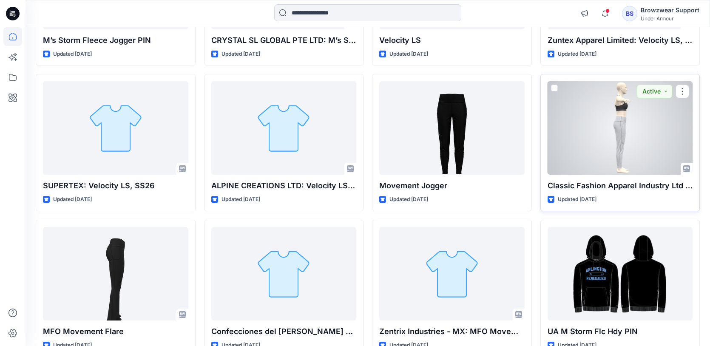
click at [602, 136] on div at bounding box center [620, 128] width 145 height 94
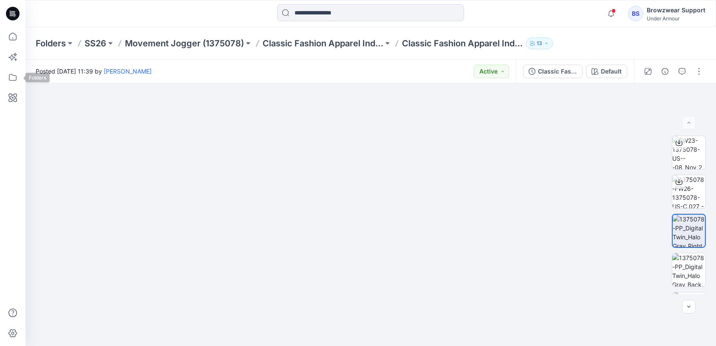
click at [2, 79] on div at bounding box center [13, 173] width 26 height 346
click at [9, 77] on icon at bounding box center [13, 77] width 8 height 7
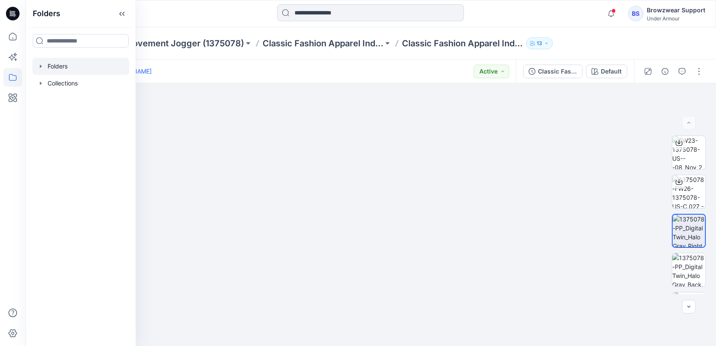
click at [40, 64] on icon "button" at bounding box center [40, 66] width 7 height 7
click at [45, 82] on div at bounding box center [80, 83] width 97 height 17
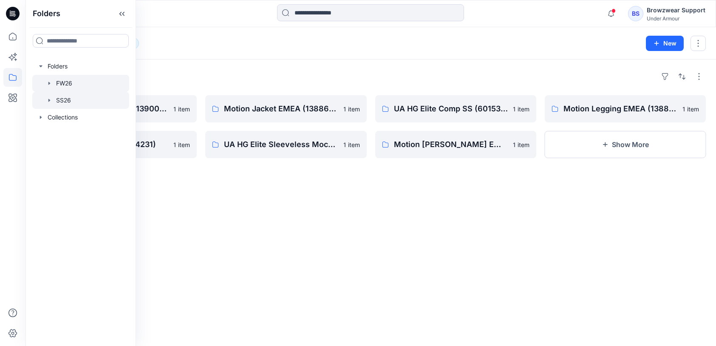
click at [53, 104] on div at bounding box center [80, 100] width 97 height 17
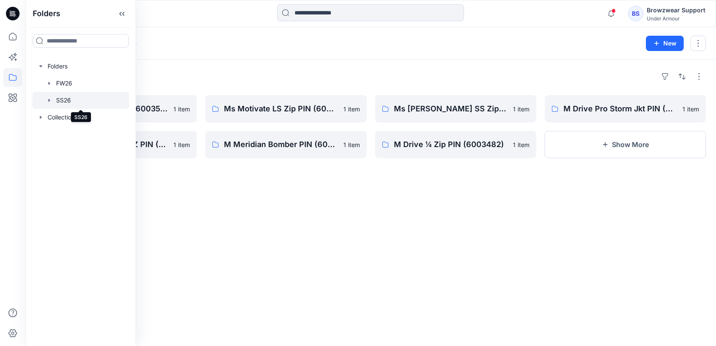
click at [281, 230] on div "Folders M Lined Bomber PIN (6003505) 1 item M Drive Pro Hybrid HZ PIN (6003484)…" at bounding box center [371, 203] width 691 height 287
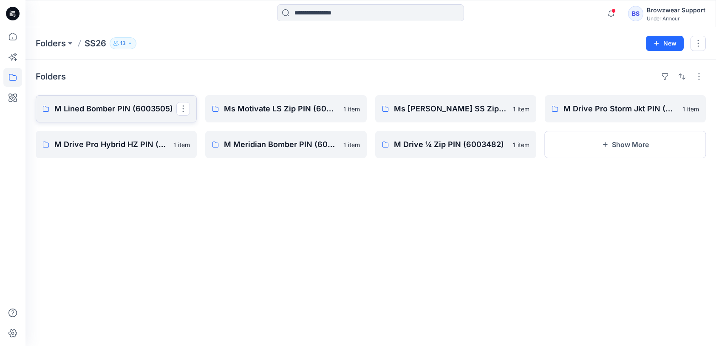
click at [103, 99] on link "M Lined Bomber PIN (6003505)" at bounding box center [116, 108] width 161 height 27
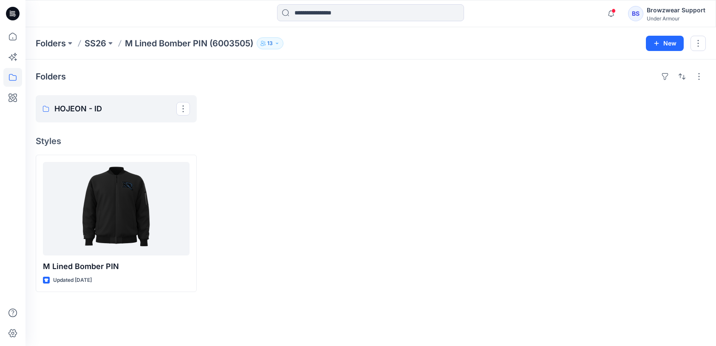
click at [129, 93] on div "Folders HOJEON - ID Styles M Lined Bomber PIN Updated 2 months ago" at bounding box center [371, 203] width 691 height 287
click at [139, 107] on p "HOJEON - ID" at bounding box center [115, 109] width 122 height 12
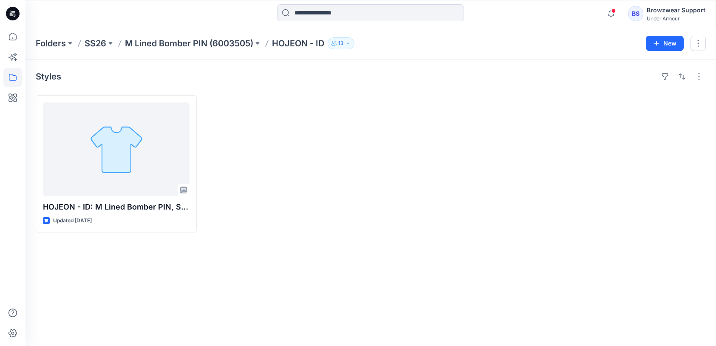
click at [187, 40] on p "M Lined Bomber PIN (6003505)" at bounding box center [189, 43] width 128 height 12
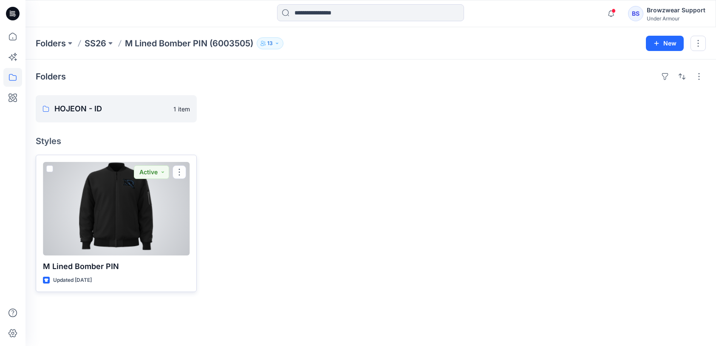
click at [123, 193] on div at bounding box center [116, 209] width 147 height 94
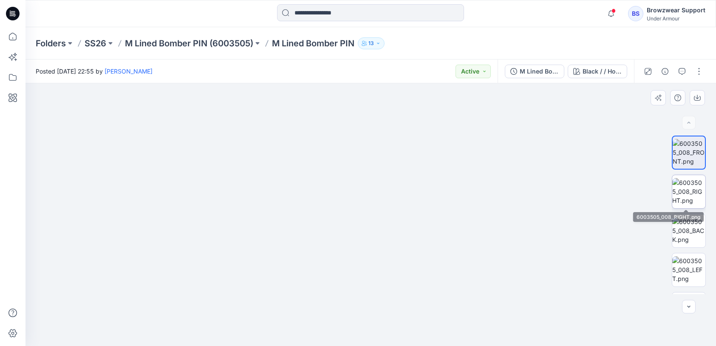
click at [675, 193] on img at bounding box center [689, 191] width 33 height 27
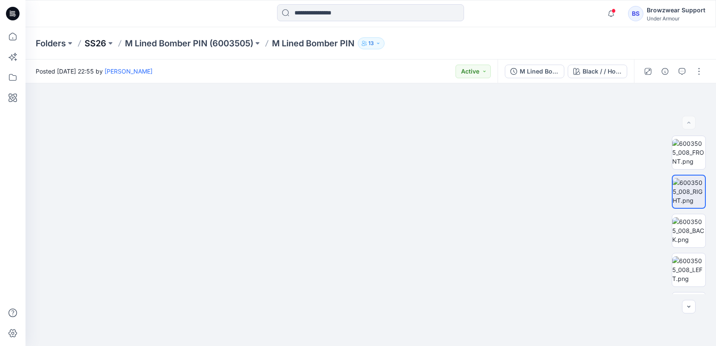
click at [101, 44] on p "SS26" at bounding box center [96, 43] width 22 height 12
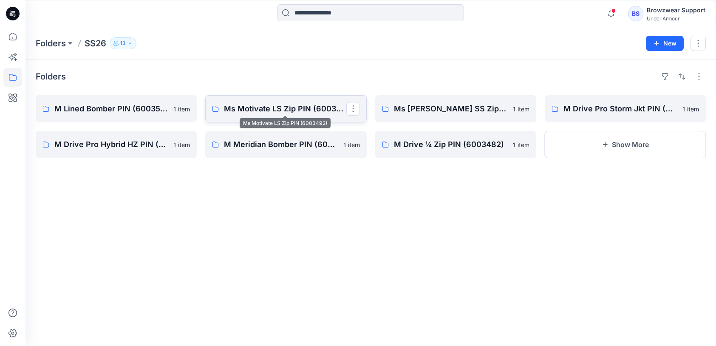
click at [282, 111] on p "Ms Motivate LS Zip PIN (6003492)" at bounding box center [285, 109] width 122 height 12
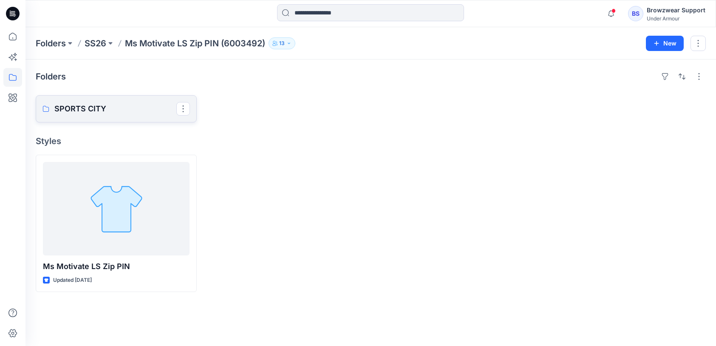
click at [77, 105] on p "SPORTS CITY" at bounding box center [115, 109] width 122 height 12
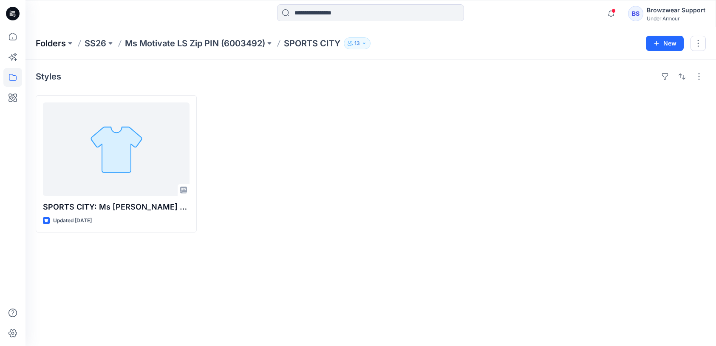
drag, startPoint x: 66, startPoint y: 49, endPoint x: 62, endPoint y: 47, distance: 4.8
click at [65, 49] on div "Folders SS26 Ms Motivate LS Zip PIN (6003492) SPORTS CITY 13" at bounding box center [338, 43] width 604 height 12
click at [61, 46] on p "Folders" at bounding box center [51, 43] width 30 height 12
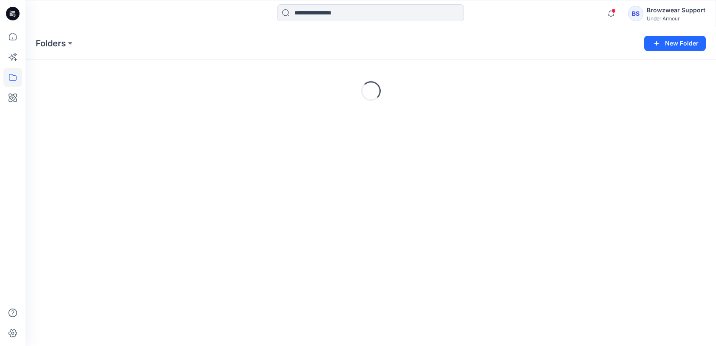
click at [667, 15] on div "Browzwear Support Under Armour" at bounding box center [676, 13] width 59 height 17
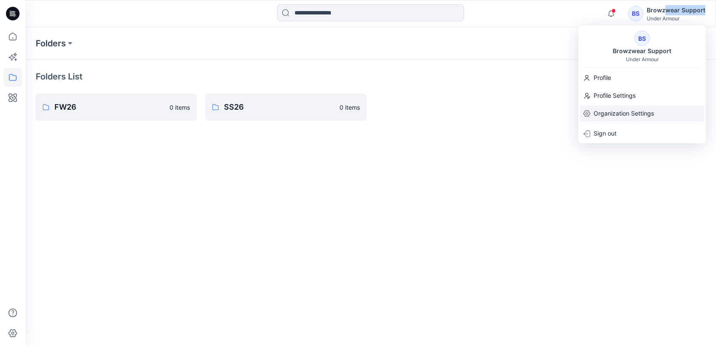
click at [608, 117] on p "Organization Settings" at bounding box center [624, 113] width 60 height 16
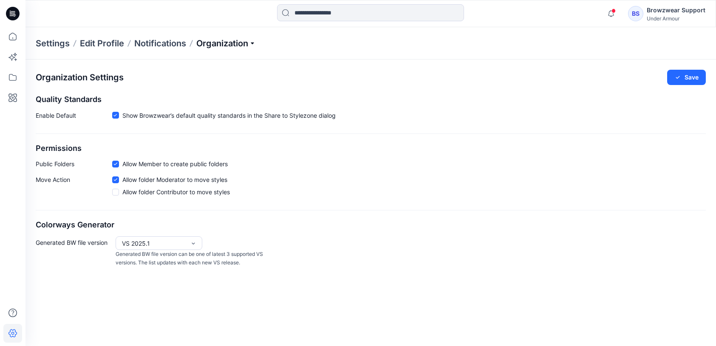
click at [230, 41] on p "Organization" at bounding box center [226, 43] width 60 height 12
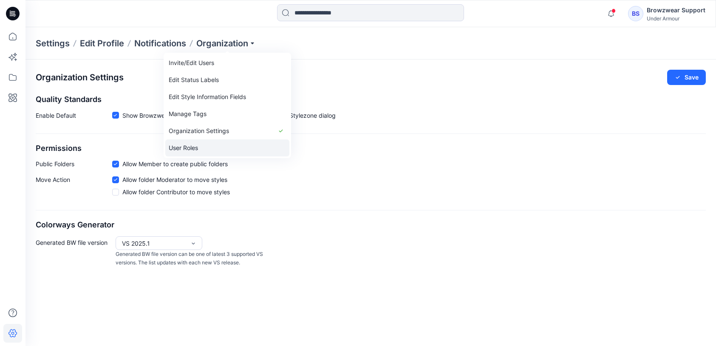
click at [238, 148] on link "User Roles" at bounding box center [227, 147] width 124 height 17
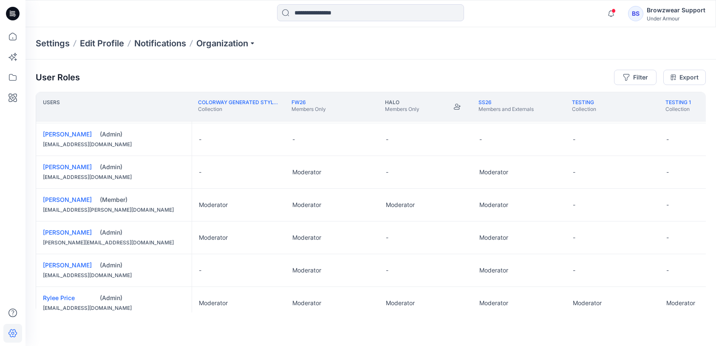
scroll to position [208, 0]
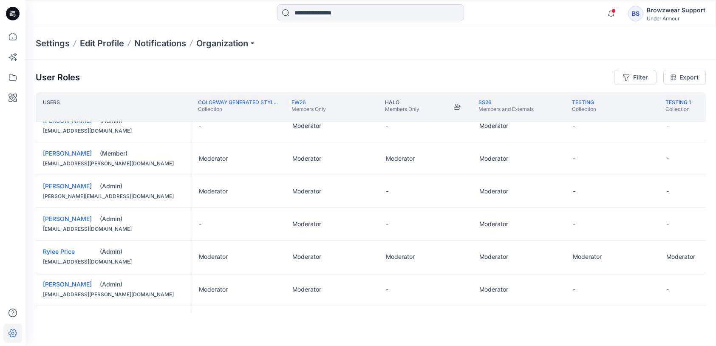
drag, startPoint x: 421, startPoint y: 313, endPoint x: 465, endPoint y: 312, distance: 43.8
click at [465, 312] on div "User Roles Filter Export Users Colorway generated styles Collection FW26 Member…" at bounding box center [371, 191] width 691 height 263
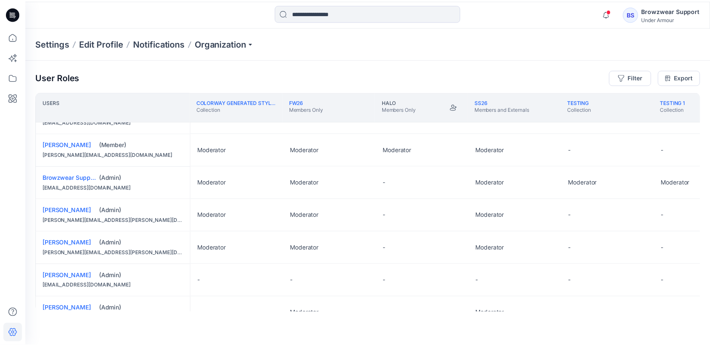
scroll to position [0, 0]
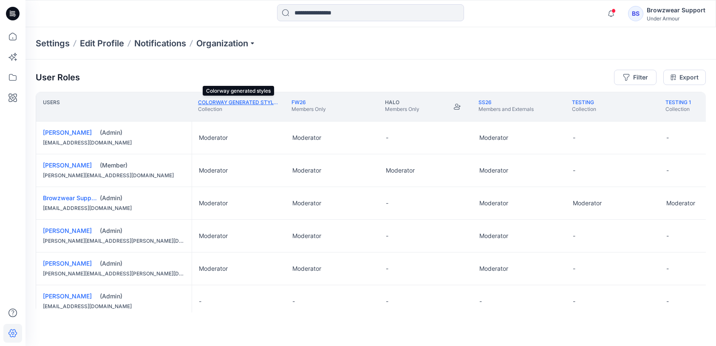
click at [260, 102] on link "Colorway generated styles" at bounding box center [239, 102] width 82 height 6
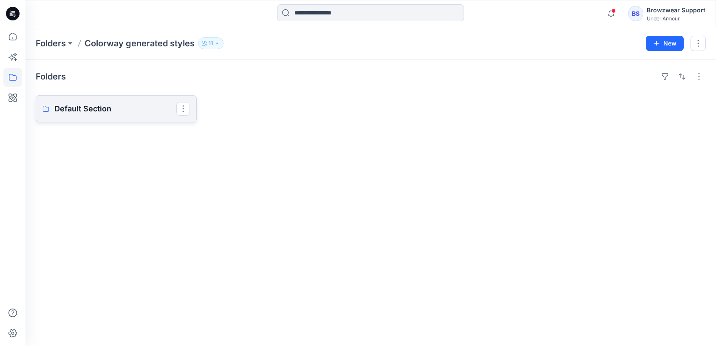
click at [94, 113] on p "Default Section" at bounding box center [115, 109] width 122 height 12
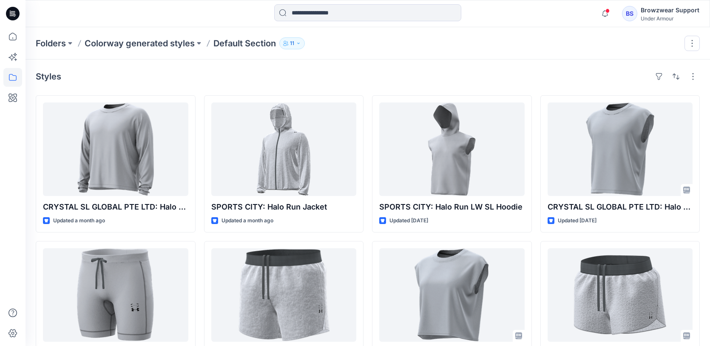
click at [295, 39] on button "11" at bounding box center [292, 43] width 26 height 12
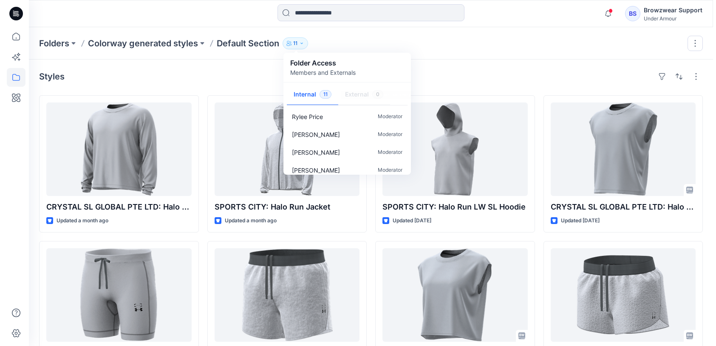
scroll to position [133, 0]
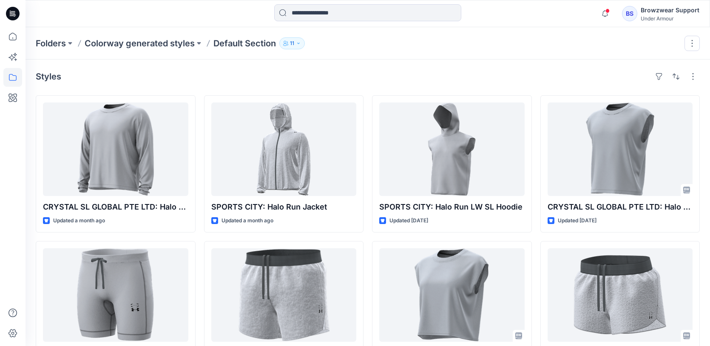
click at [144, 60] on div "Styles CRYSTAL SL GLOBAL PTE LTD: Halo Run Aeris LS Updated a month ago ECLAT -…" at bounding box center [368, 297] width 684 height 474
click at [652, 17] on div "Under Armour" at bounding box center [670, 18] width 59 height 6
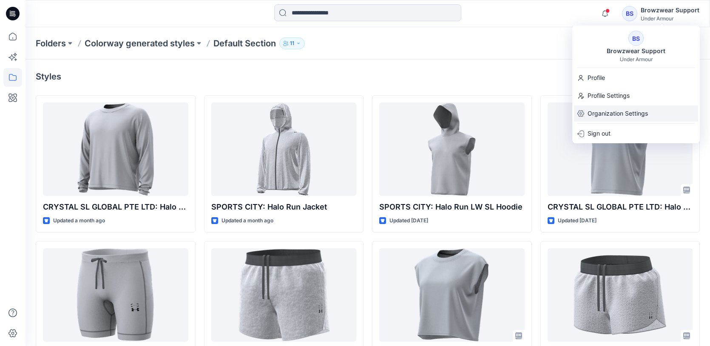
click at [634, 119] on p "Organization Settings" at bounding box center [618, 113] width 60 height 16
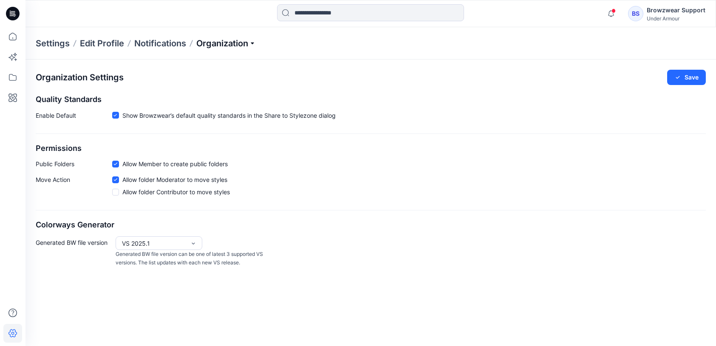
click at [231, 41] on p "Organization" at bounding box center [226, 43] width 60 height 12
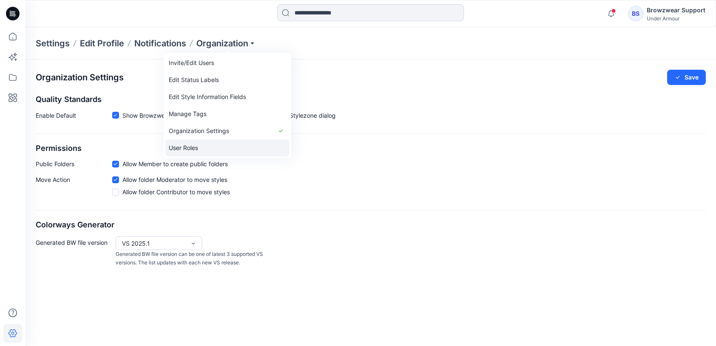
click at [238, 146] on link "User Roles" at bounding box center [227, 147] width 124 height 17
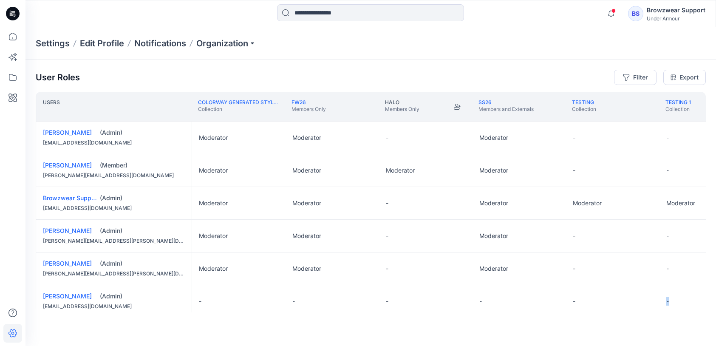
drag, startPoint x: 584, startPoint y: 312, endPoint x: 678, endPoint y: 312, distance: 94.4
click at [683, 313] on div "User Roles Filter Export Users Colorway generated styles Collection FW26 Member…" at bounding box center [371, 191] width 691 height 263
click at [646, 312] on div "Users Colorway generated styles Collection FW26 Members Only Halo Members Only …" at bounding box center [371, 202] width 670 height 221
drag, startPoint x: 663, startPoint y: 312, endPoint x: 678, endPoint y: 313, distance: 15.3
click at [678, 313] on div "User Roles Filter Export Users Colorway generated styles Collection FW26 Member…" at bounding box center [371, 191] width 691 height 263
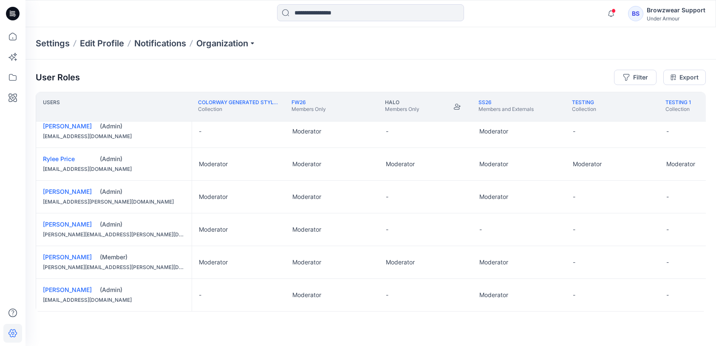
scroll to position [312, 0]
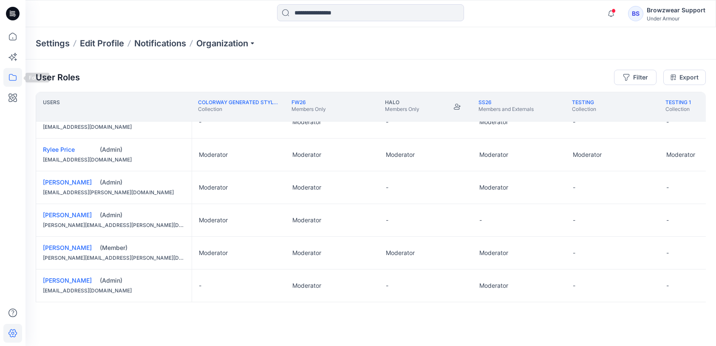
click at [15, 77] on icon at bounding box center [12, 77] width 19 height 19
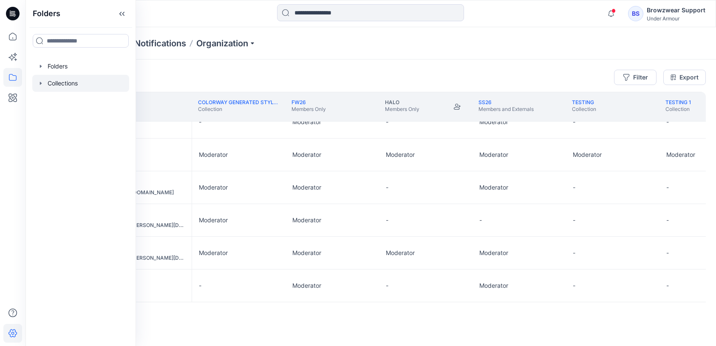
click at [37, 79] on div at bounding box center [80, 83] width 97 height 17
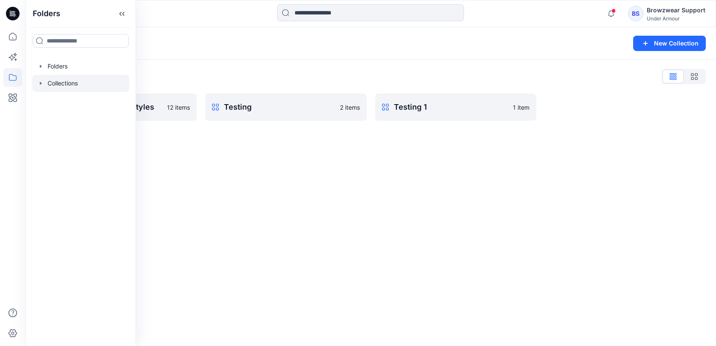
click at [42, 82] on icon "button" at bounding box center [40, 83] width 7 height 7
click at [88, 141] on div at bounding box center [84, 134] width 105 height 17
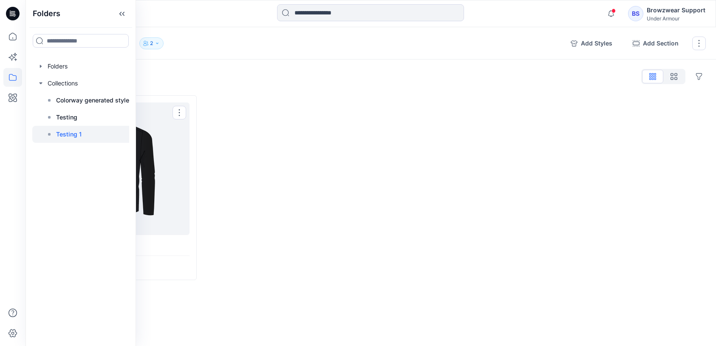
click at [339, 143] on div at bounding box center [285, 187] width 161 height 185
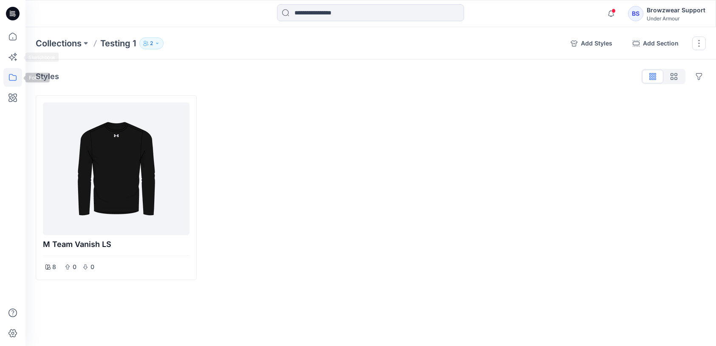
click at [12, 76] on icon at bounding box center [12, 77] width 19 height 19
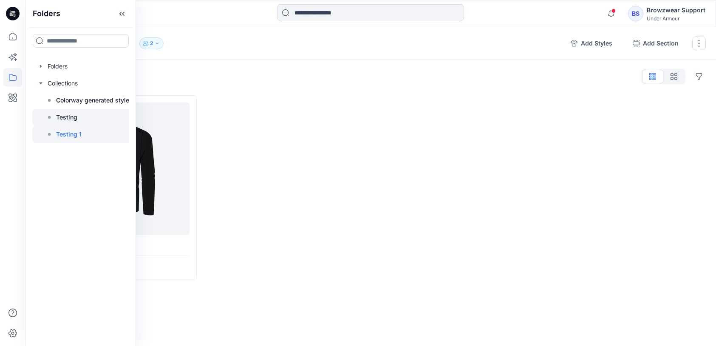
drag, startPoint x: 56, startPoint y: 119, endPoint x: 90, endPoint y: 119, distance: 33.6
click at [56, 119] on p "Testing" at bounding box center [66, 117] width 21 height 10
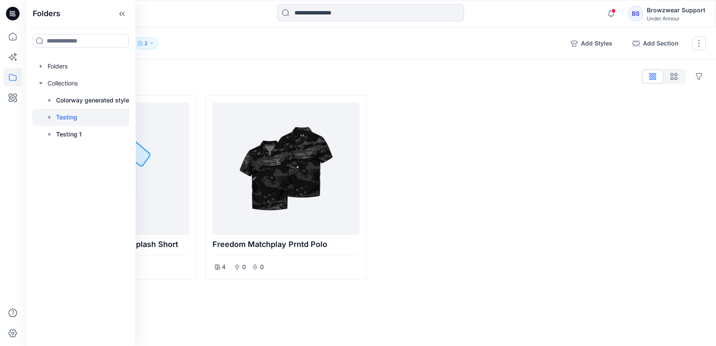
click at [400, 119] on div at bounding box center [455, 187] width 161 height 185
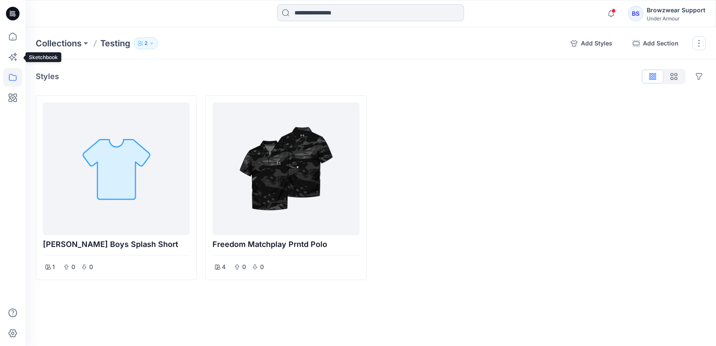
click at [14, 77] on icon at bounding box center [12, 77] width 19 height 19
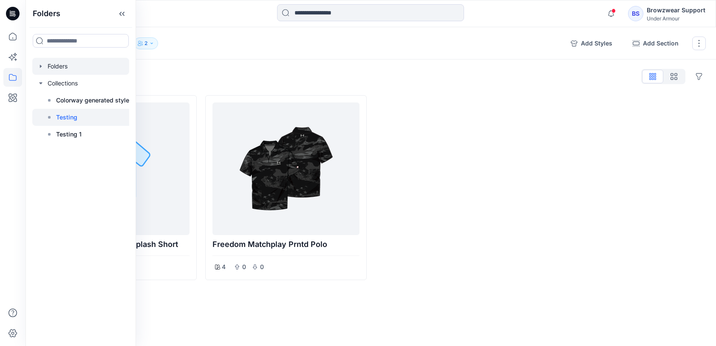
click at [38, 69] on icon "button" at bounding box center [40, 66] width 7 height 7
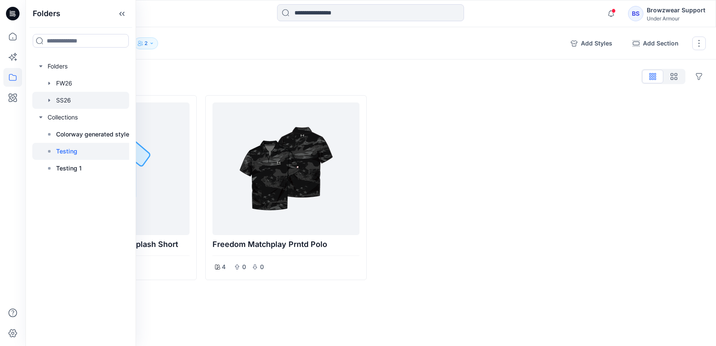
click at [91, 102] on div at bounding box center [80, 100] width 97 height 17
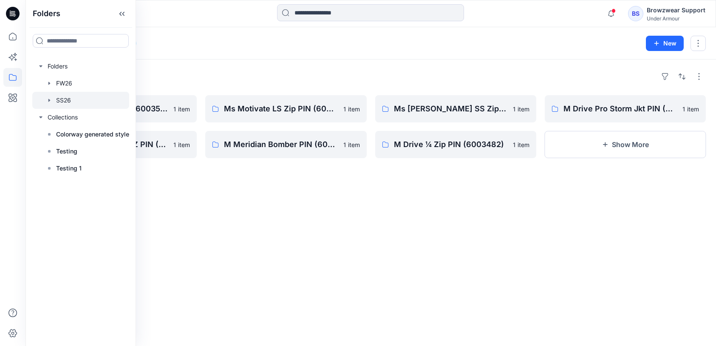
click at [48, 100] on icon "button" at bounding box center [49, 100] width 7 height 7
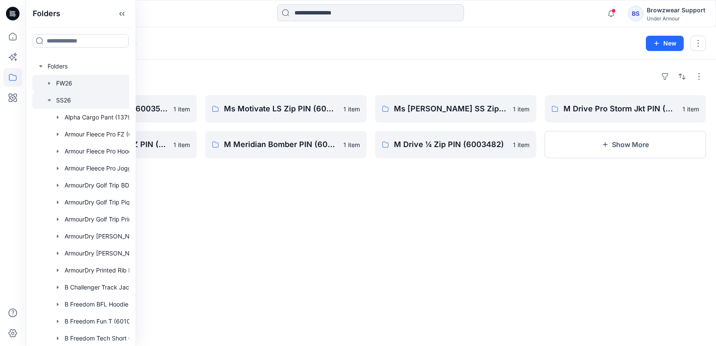
click at [49, 84] on icon "button" at bounding box center [49, 83] width 2 height 3
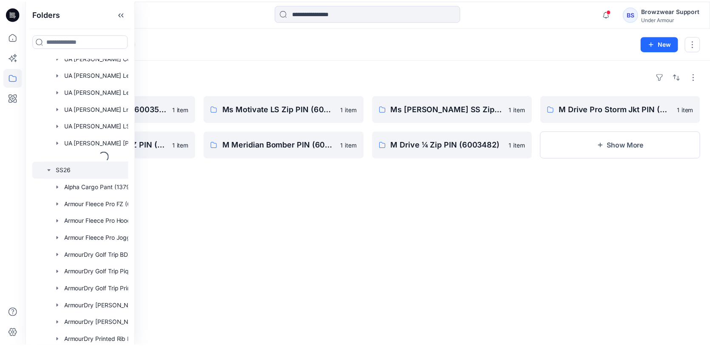
scroll to position [2550, 0]
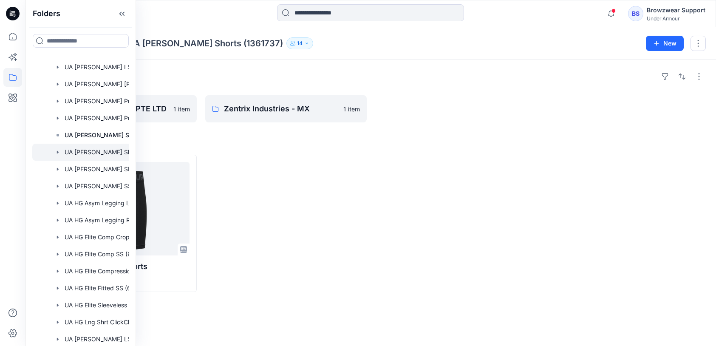
click at [308, 162] on div at bounding box center [285, 223] width 161 height 137
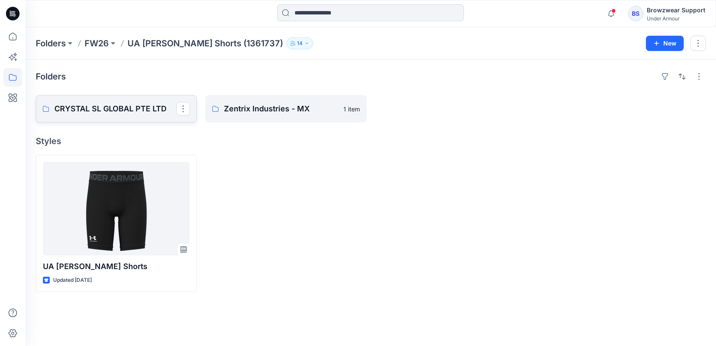
click at [114, 111] on p "CRYSTAL SL GLOBAL PTE LTD" at bounding box center [115, 109] width 122 height 12
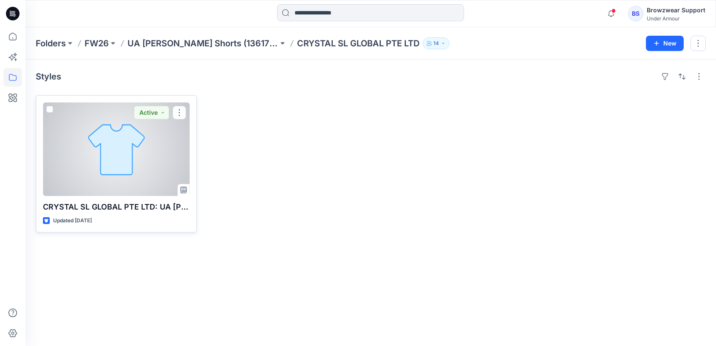
click at [114, 152] on div at bounding box center [116, 149] width 147 height 94
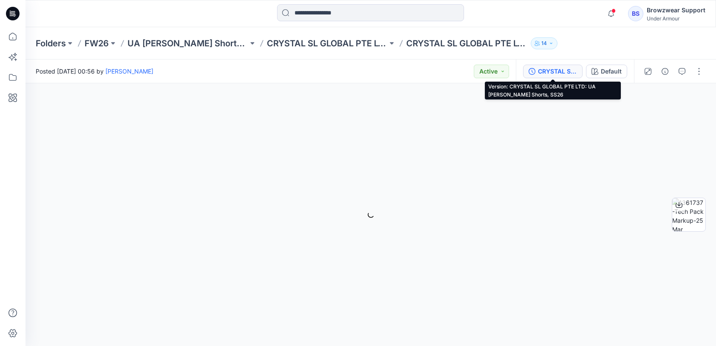
click at [559, 74] on div "CRYSTAL SL GLOBAL PTE LTD: UA HG Armour Shorts, SS26" at bounding box center [557, 71] width 39 height 9
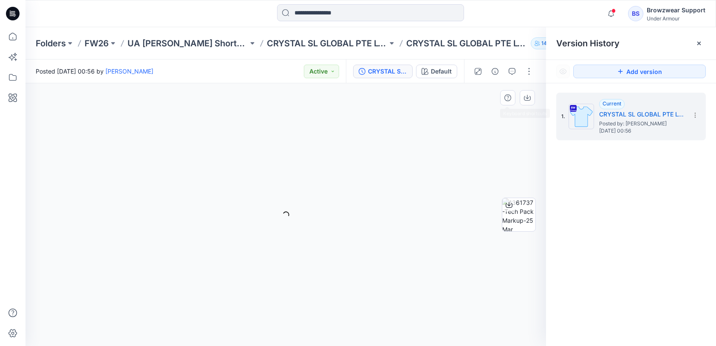
click at [430, 145] on div "Default Loading... Material Properties Loading..." at bounding box center [286, 214] width 521 height 263
click at [51, 45] on p "Folders" at bounding box center [51, 43] width 30 height 12
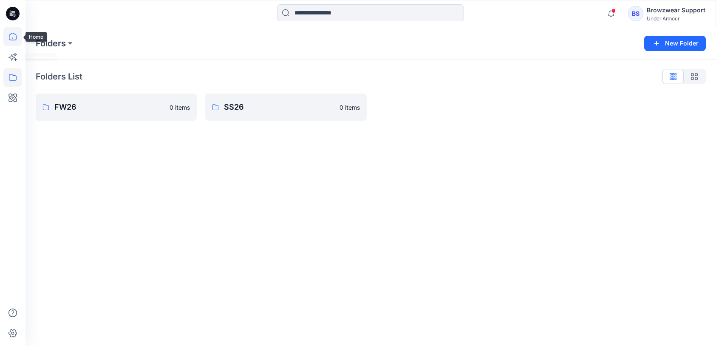
click at [13, 37] on icon at bounding box center [12, 38] width 0 height 2
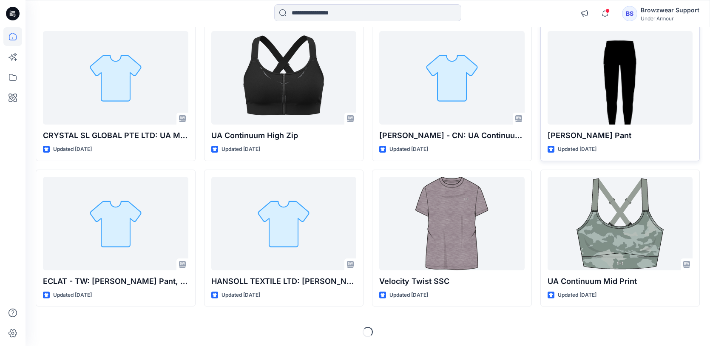
scroll to position [5046, 0]
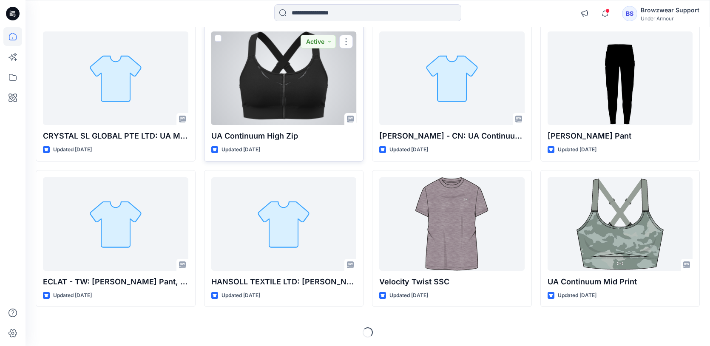
click at [316, 89] on div at bounding box center [283, 78] width 145 height 94
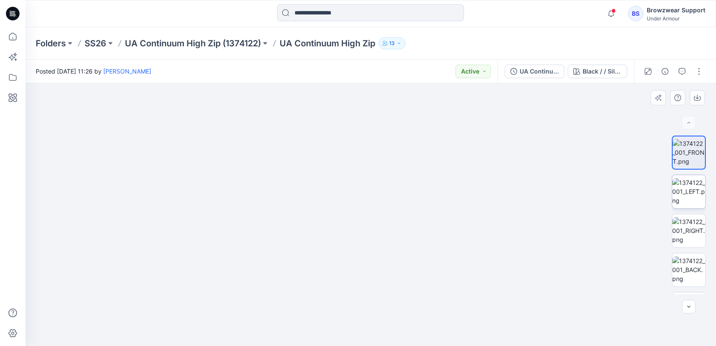
click at [690, 188] on img at bounding box center [689, 191] width 33 height 27
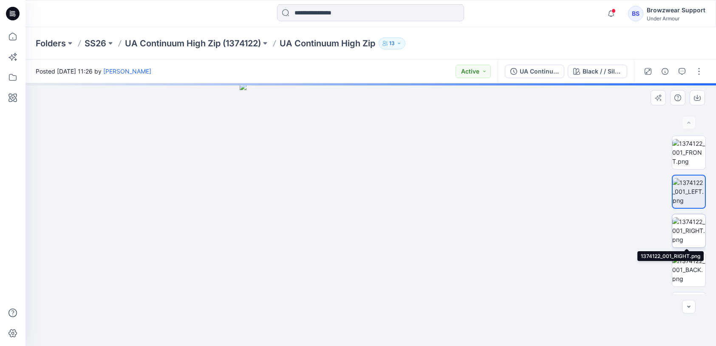
click at [692, 232] on img at bounding box center [689, 230] width 33 height 27
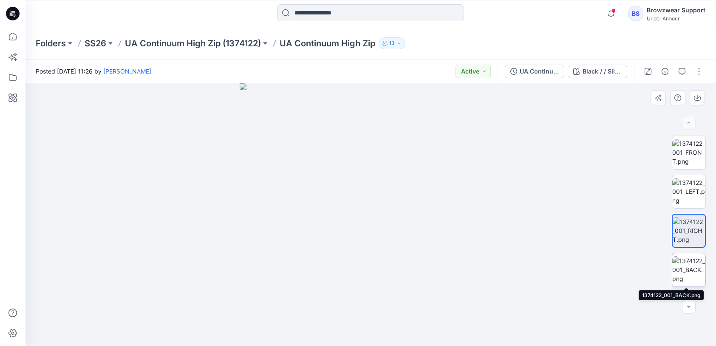
click at [694, 273] on img at bounding box center [689, 269] width 33 height 27
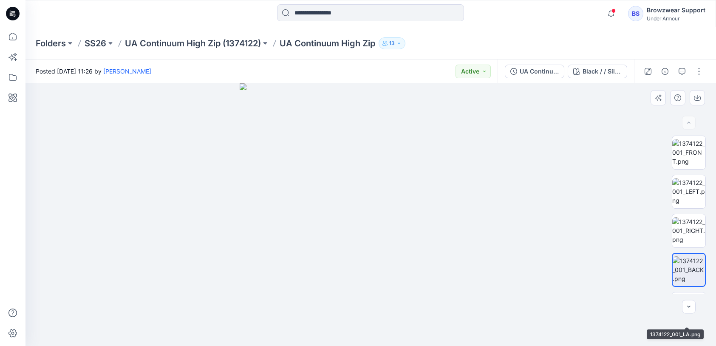
click at [695, 291] on div at bounding box center [689, 215] width 34 height 159
click at [695, 295] on img at bounding box center [689, 308] width 33 height 27
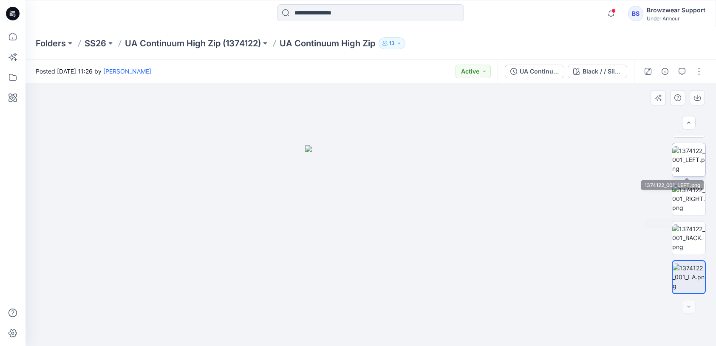
click at [688, 164] on img at bounding box center [689, 159] width 33 height 27
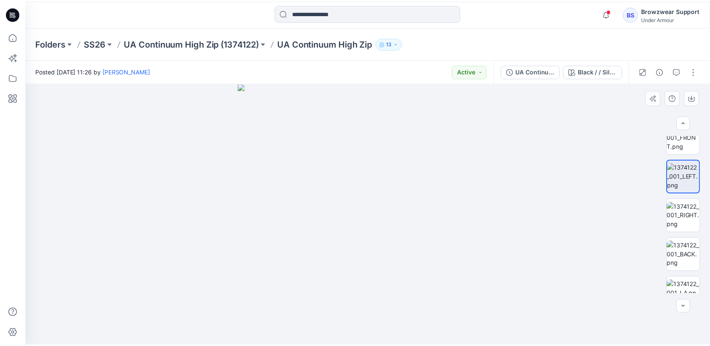
scroll to position [0, 0]
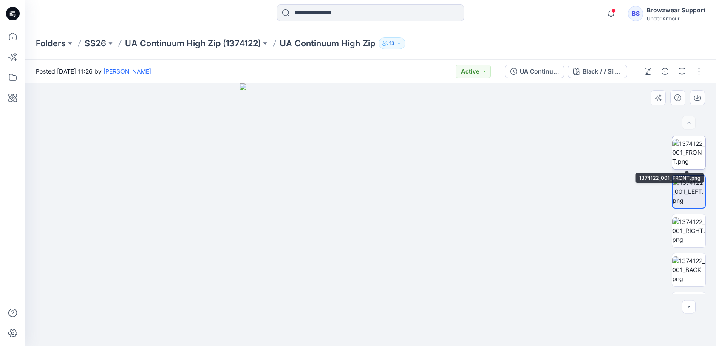
click at [689, 160] on img at bounding box center [689, 152] width 33 height 27
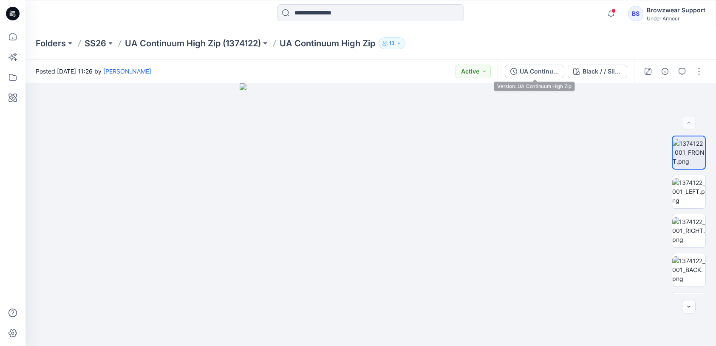
click at [543, 62] on div "UA Continuum High Zip Black / / Silver: N/A" at bounding box center [566, 72] width 136 height 24
click at [547, 68] on div "UA Continuum High Zip" at bounding box center [539, 71] width 39 height 9
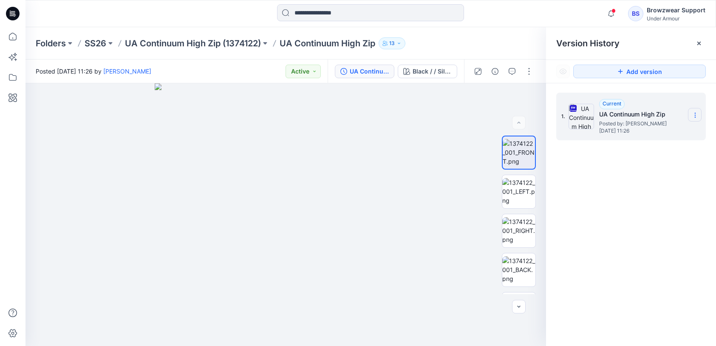
click at [700, 112] on section at bounding box center [695, 115] width 14 height 14
click at [680, 125] on div "Download Source BW File" at bounding box center [650, 131] width 99 height 17
click at [187, 46] on p "UA Continuum High Zip (1374122)" at bounding box center [193, 43] width 136 height 12
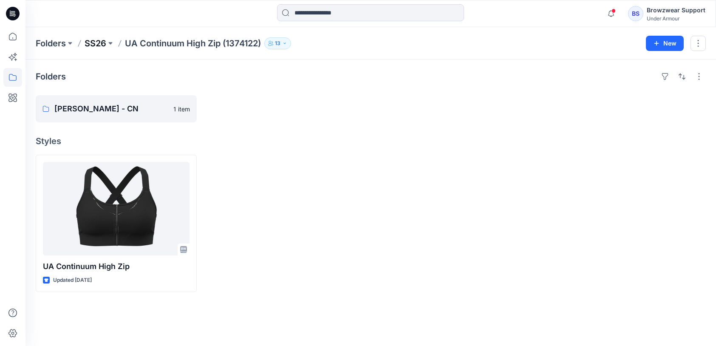
click at [104, 42] on p "SS26" at bounding box center [96, 43] width 22 height 12
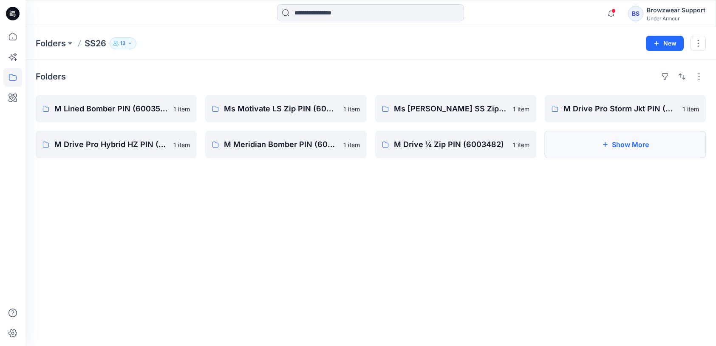
click at [626, 138] on button "Show More" at bounding box center [625, 144] width 161 height 27
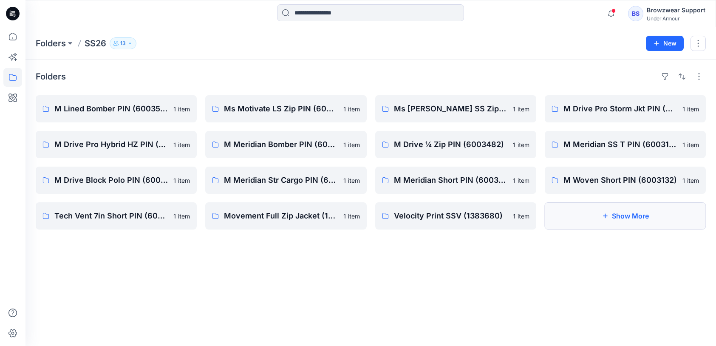
click at [665, 220] on button "Show More" at bounding box center [625, 215] width 161 height 27
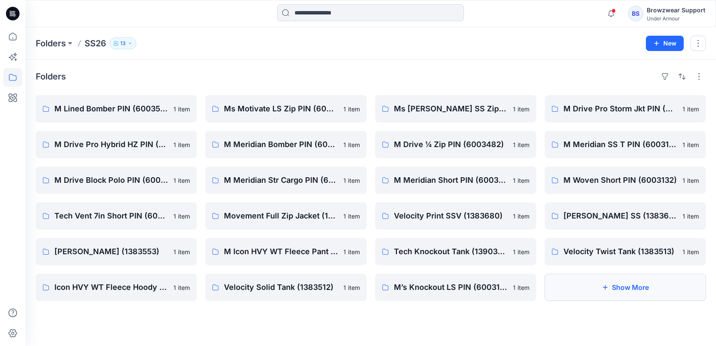
click at [626, 290] on button "Show More" at bounding box center [625, 287] width 161 height 27
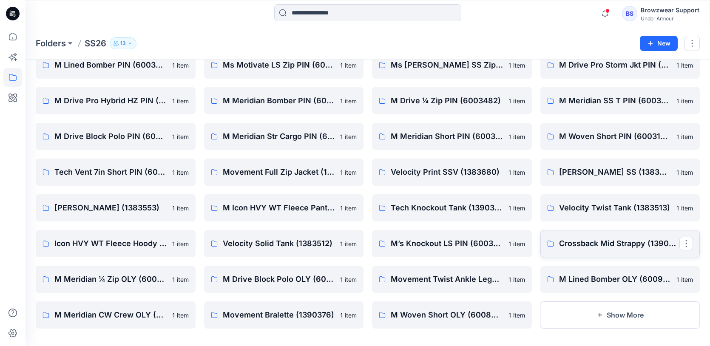
scroll to position [50, 0]
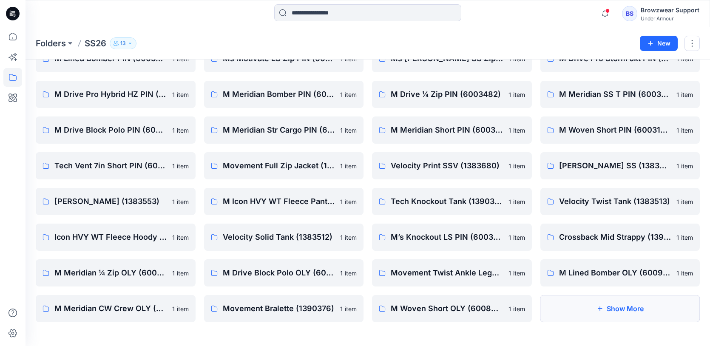
click at [612, 302] on button "Show More" at bounding box center [620, 308] width 160 height 27
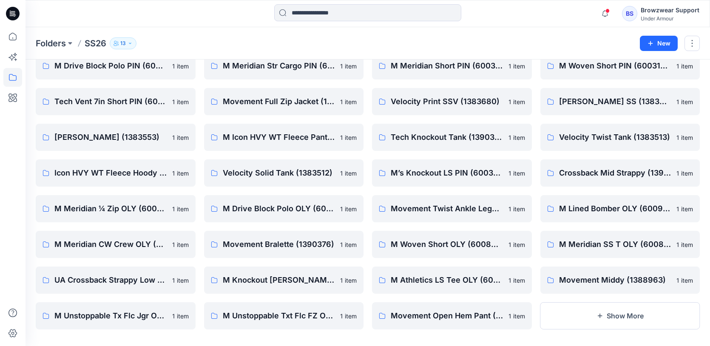
scroll to position [122, 0]
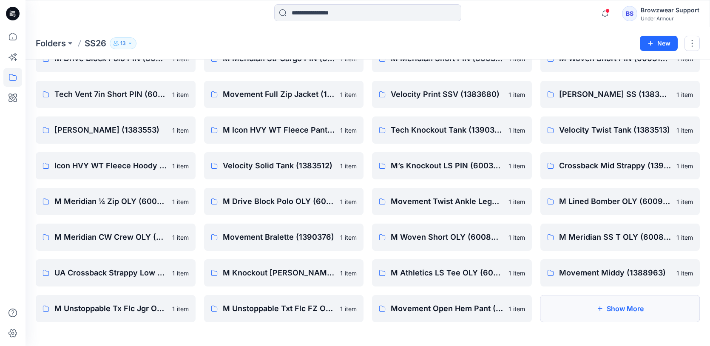
click at [612, 315] on button "Show More" at bounding box center [620, 308] width 160 height 27
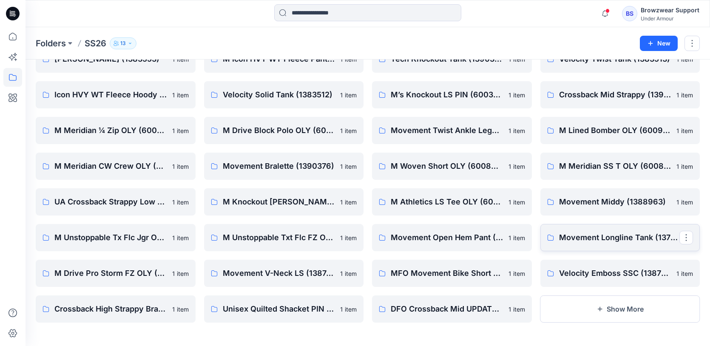
scroll to position [193, 0]
click at [610, 321] on button "Show More" at bounding box center [620, 308] width 160 height 27
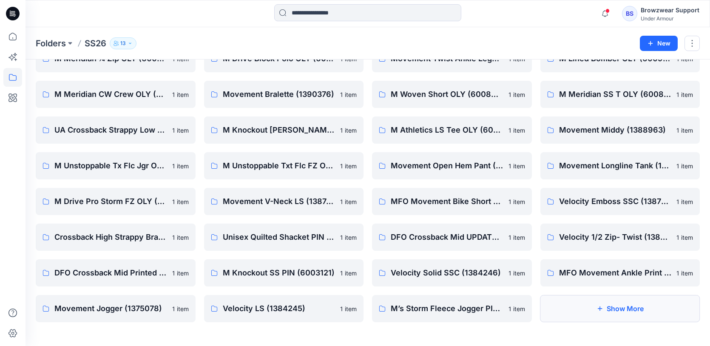
click at [585, 313] on button "Show More" at bounding box center [620, 308] width 160 height 27
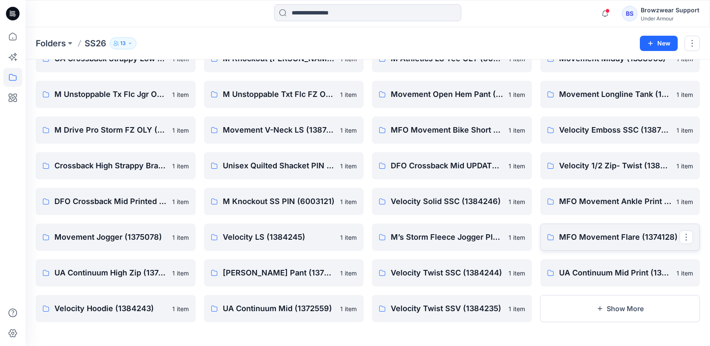
click at [584, 309] on button "Show More" at bounding box center [620, 308] width 160 height 27
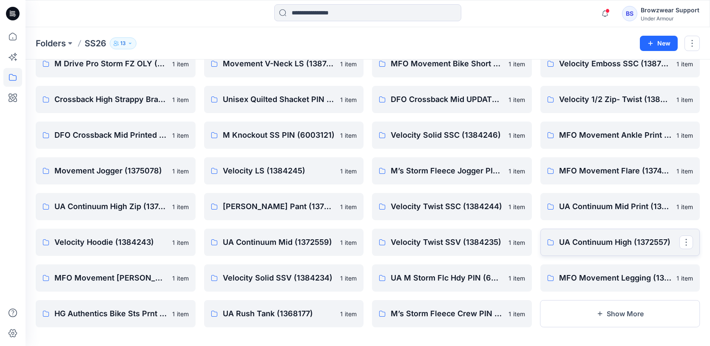
scroll to position [407, 0]
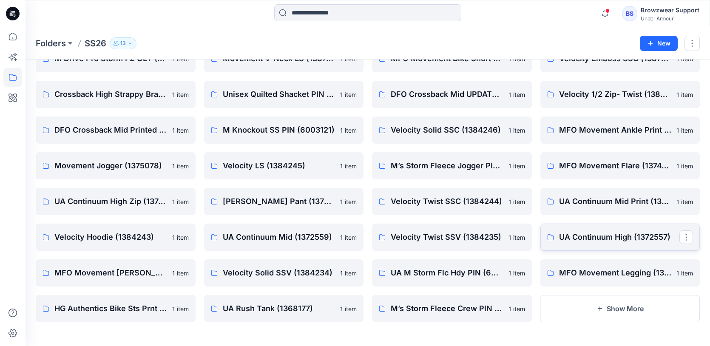
click at [585, 308] on button "Show More" at bounding box center [620, 308] width 160 height 27
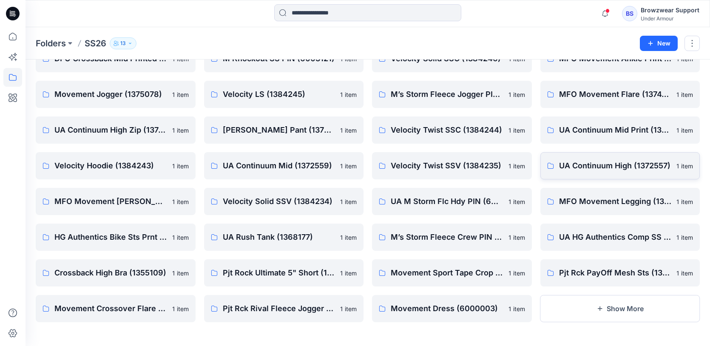
click at [585, 308] on button "Show More" at bounding box center [620, 308] width 160 height 27
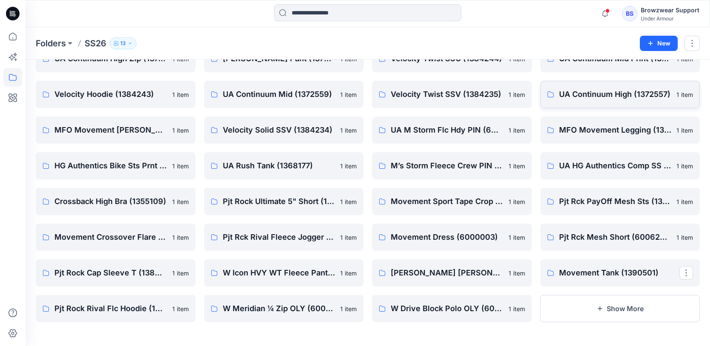
click at [585, 308] on button "Show More" at bounding box center [620, 308] width 160 height 27
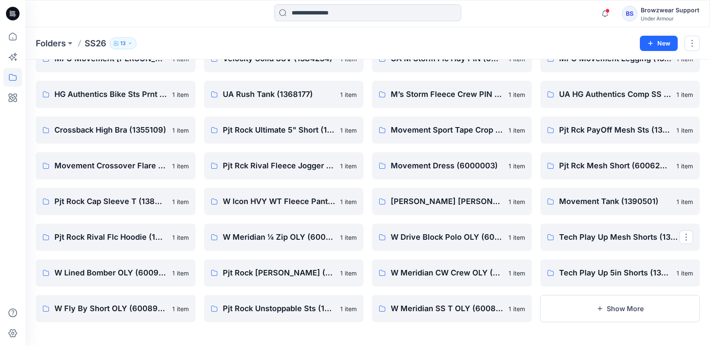
click at [585, 308] on button "Show More" at bounding box center [620, 308] width 160 height 27
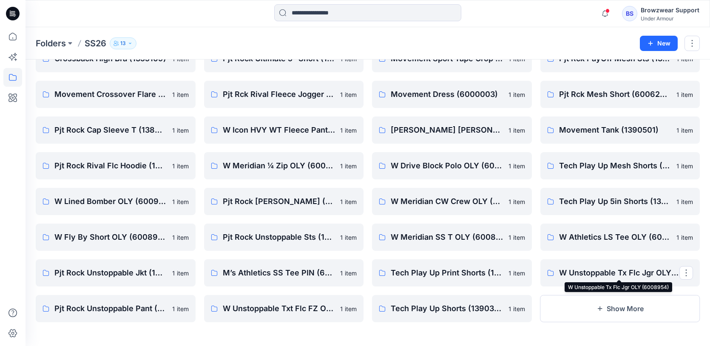
click at [585, 308] on button "Show More" at bounding box center [620, 308] width 160 height 27
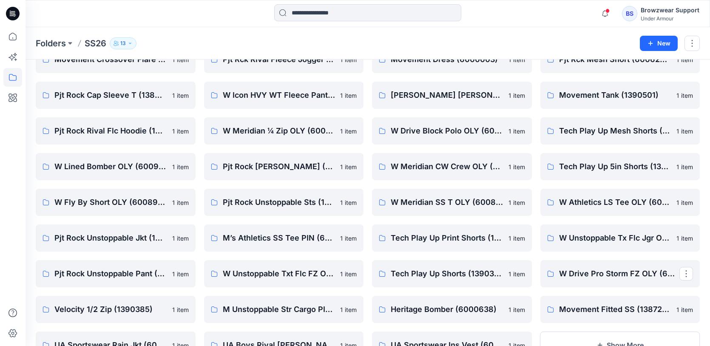
scroll to position [729, 0]
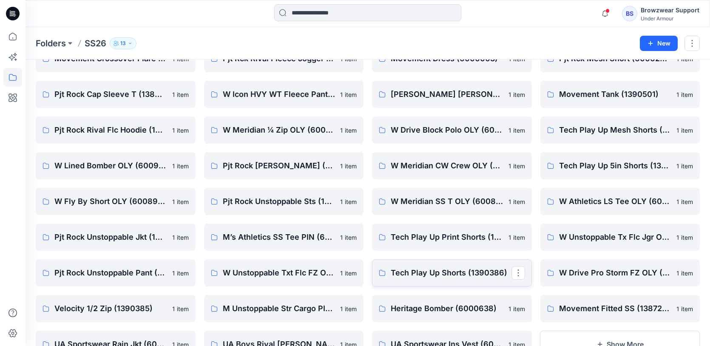
click at [464, 281] on link "Tech Play Up Shorts (1390386)" at bounding box center [452, 272] width 160 height 27
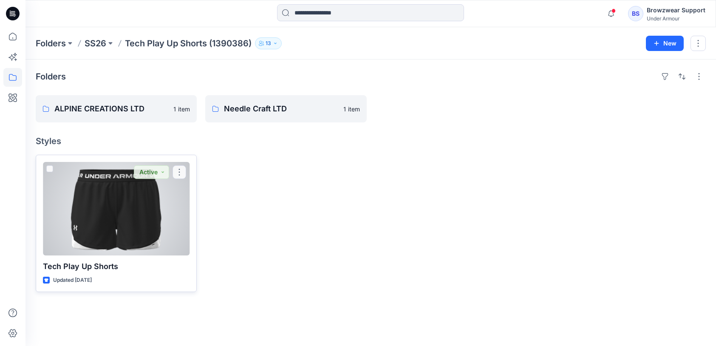
click at [124, 234] on div at bounding box center [116, 209] width 147 height 94
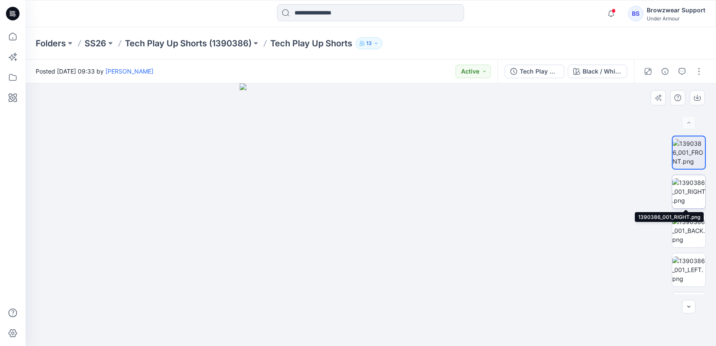
click at [698, 195] on img at bounding box center [689, 191] width 33 height 27
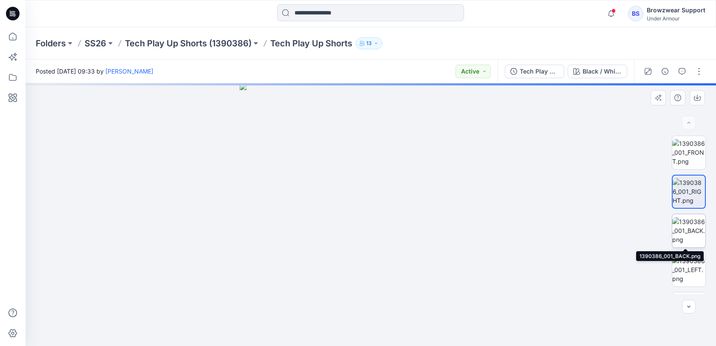
click at [693, 236] on img at bounding box center [689, 230] width 33 height 27
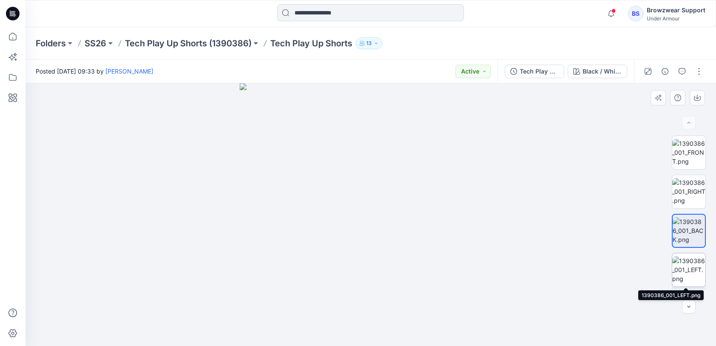
click at [692, 262] on img at bounding box center [689, 269] width 33 height 27
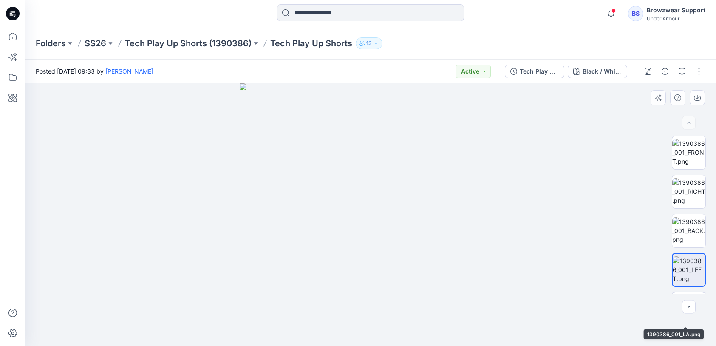
click at [689, 295] on img at bounding box center [689, 308] width 33 height 27
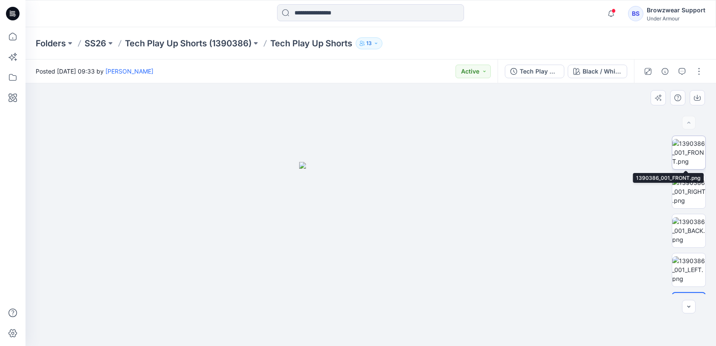
click at [677, 146] on img at bounding box center [689, 152] width 33 height 27
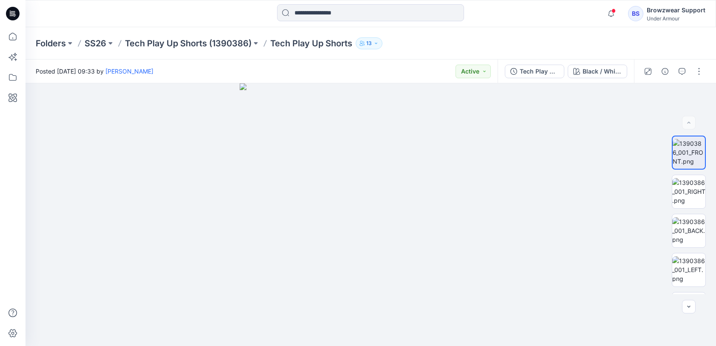
click at [545, 70] on div "Tech Play Up Shorts" at bounding box center [539, 71] width 39 height 9
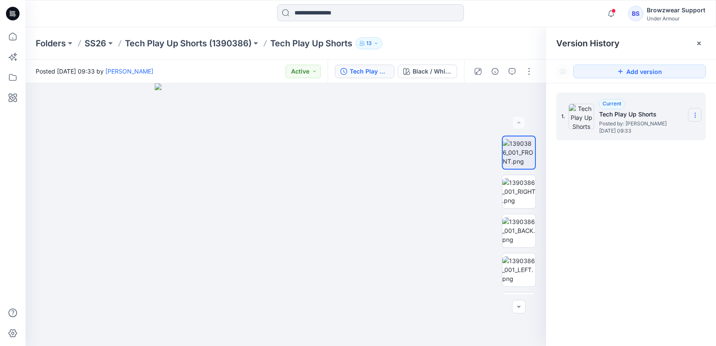
click at [697, 114] on icon at bounding box center [695, 115] width 7 height 7
click at [689, 203] on div "1. Current Tech Play Up Shorts Posted by: Jakub Makowski Wednesday, July 09, 20…" at bounding box center [631, 220] width 170 height 275
click at [523, 304] on button "button" at bounding box center [519, 307] width 14 height 14
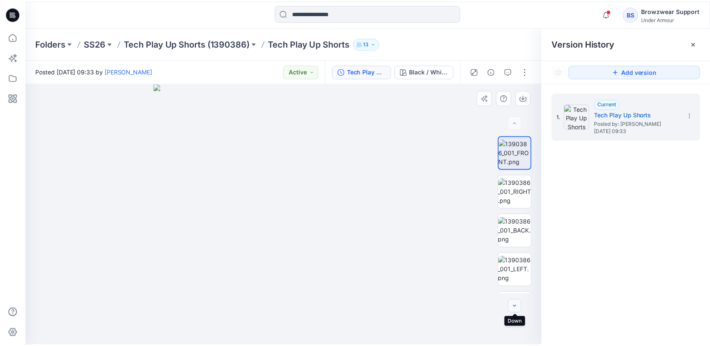
scroll to position [32, 0]
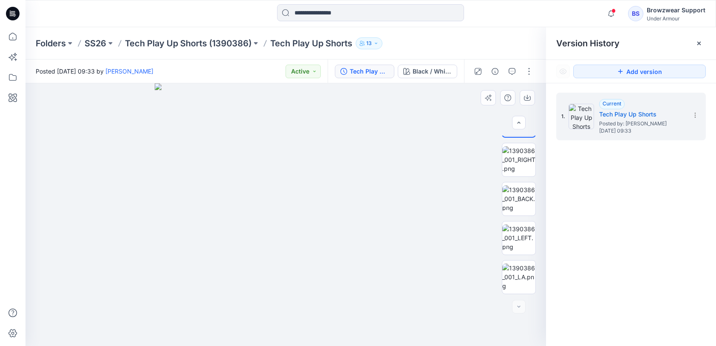
click at [523, 303] on div at bounding box center [519, 307] width 14 height 14
click at [432, 75] on div "Black / White / White: N/A" at bounding box center [432, 71] width 39 height 9
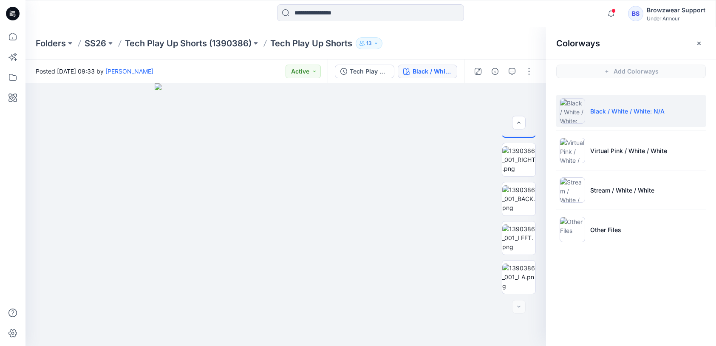
click at [228, 35] on div "Folders SS26 Tech Play Up Shorts (1390386) Tech Play Up Shorts 13" at bounding box center [371, 43] width 691 height 32
click at [228, 42] on p "Tech Play Up Shorts (1390386)" at bounding box center [188, 43] width 127 height 12
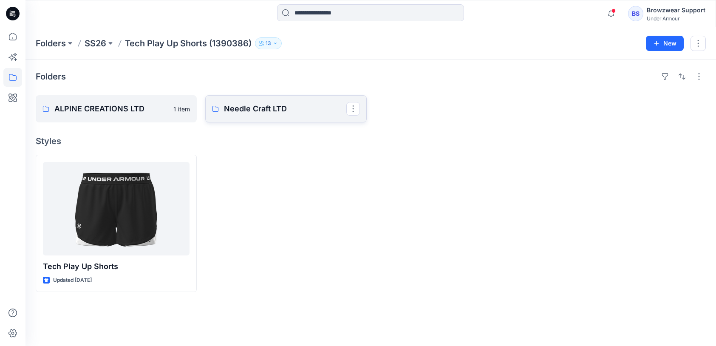
click at [305, 113] on p "Needle Craft LTD" at bounding box center [285, 109] width 122 height 12
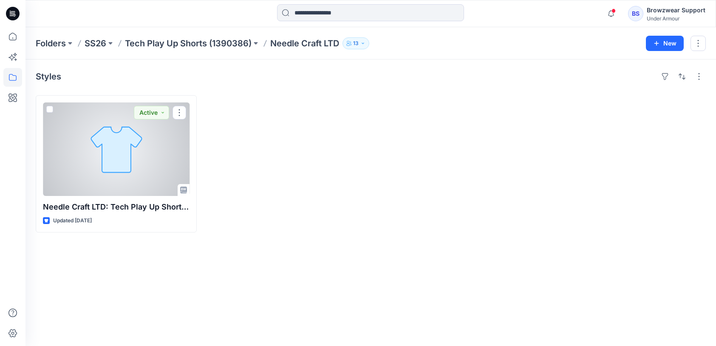
click at [162, 153] on div at bounding box center [116, 149] width 147 height 94
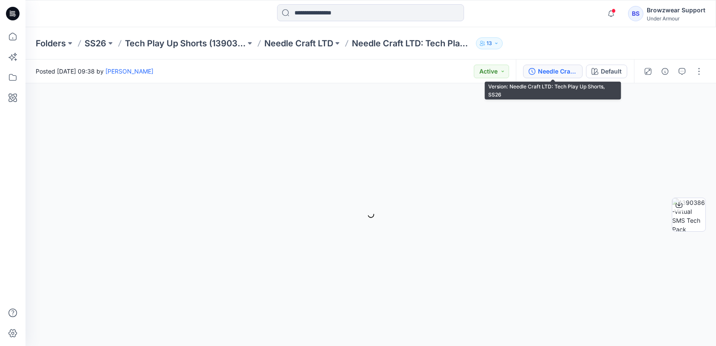
click at [541, 74] on div "Needle Craft LTD: Tech Play Up Shorts, SS26" at bounding box center [557, 71] width 39 height 9
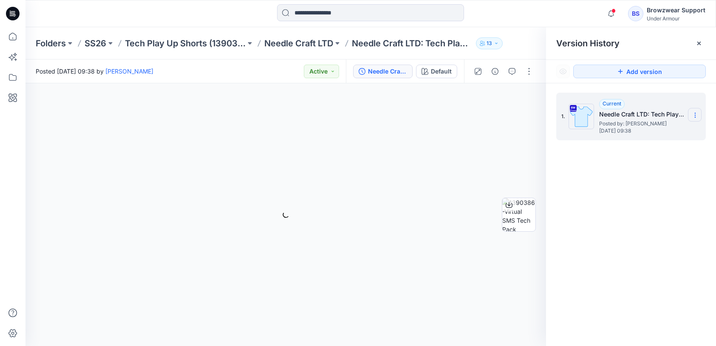
click at [694, 111] on section at bounding box center [695, 115] width 14 height 14
click at [687, 129] on span "Download Source BW File" at bounding box center [652, 132] width 71 height 10
click at [99, 46] on p "SS26" at bounding box center [96, 43] width 22 height 12
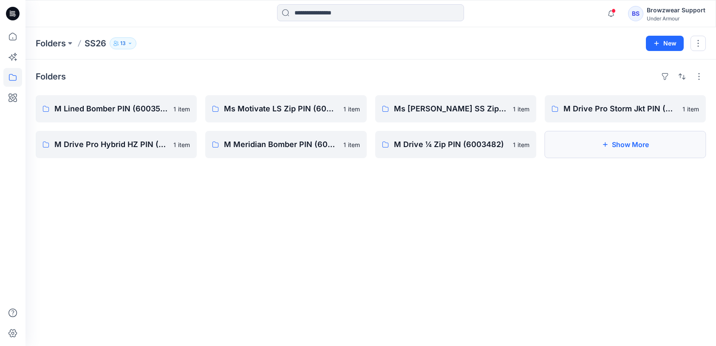
click at [648, 155] on button "Show More" at bounding box center [625, 144] width 161 height 27
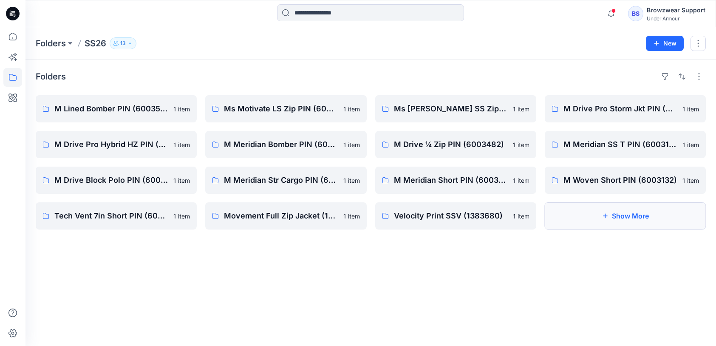
click at [582, 215] on button "Show More" at bounding box center [625, 215] width 161 height 27
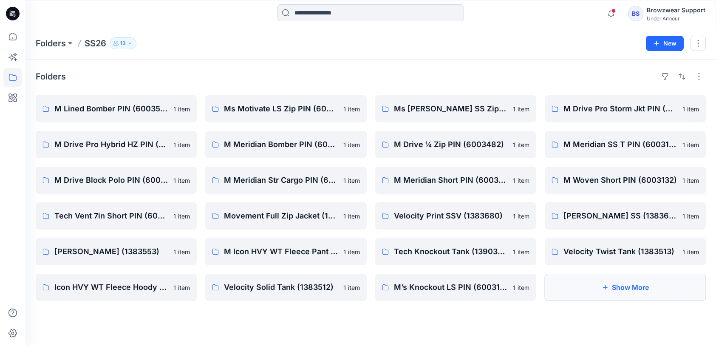
click at [686, 299] on button "Show More" at bounding box center [625, 287] width 161 height 27
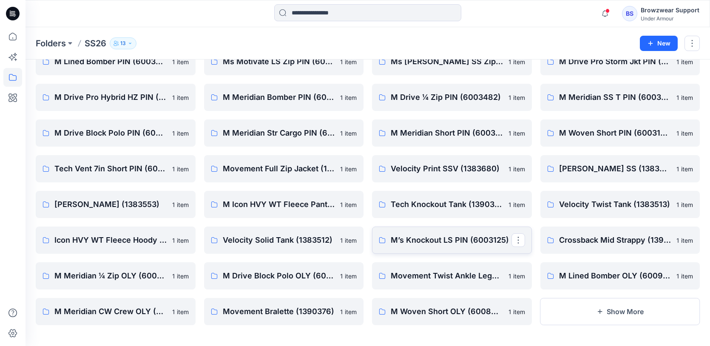
scroll to position [50, 0]
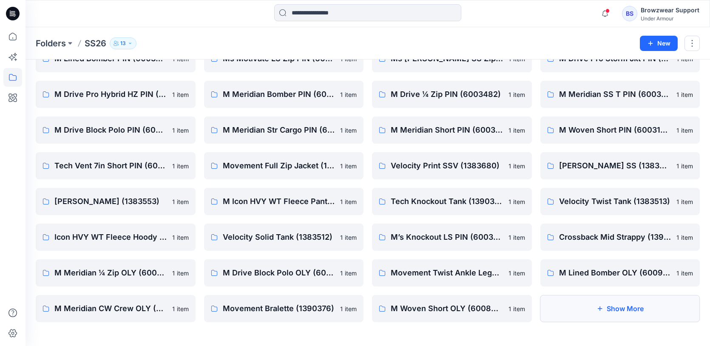
click at [644, 314] on button "Show More" at bounding box center [620, 308] width 160 height 27
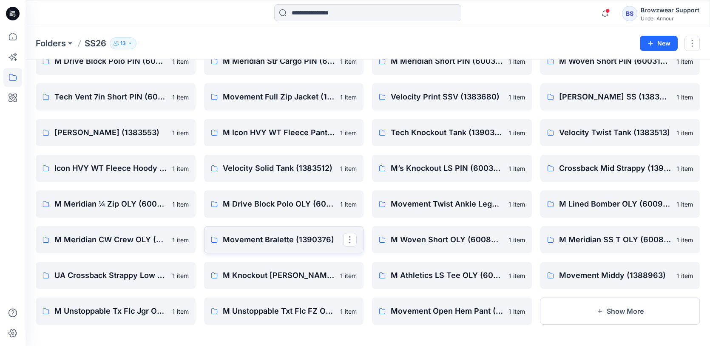
scroll to position [122, 0]
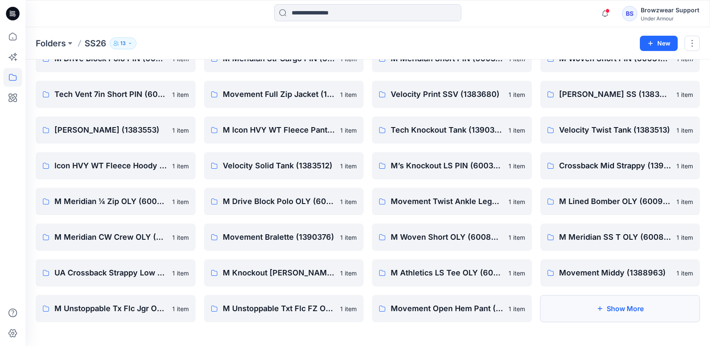
click at [681, 313] on button "Show More" at bounding box center [620, 308] width 160 height 27
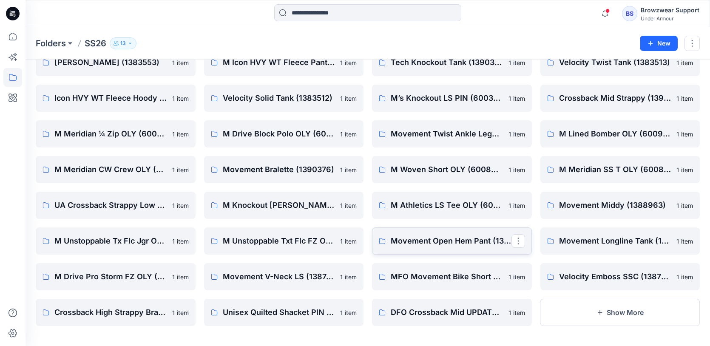
scroll to position [193, 0]
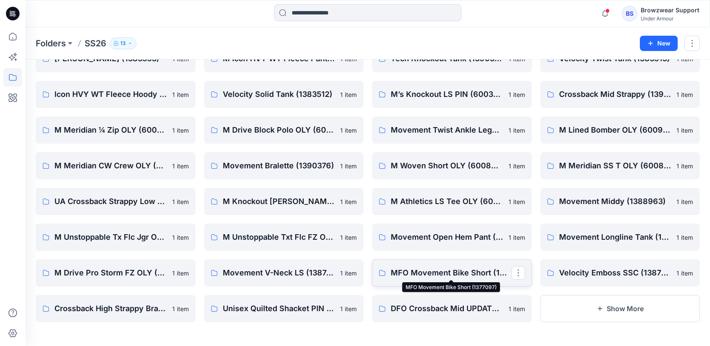
click at [431, 278] on p "MFO Movement Bike Short (1377097)" at bounding box center [451, 273] width 121 height 12
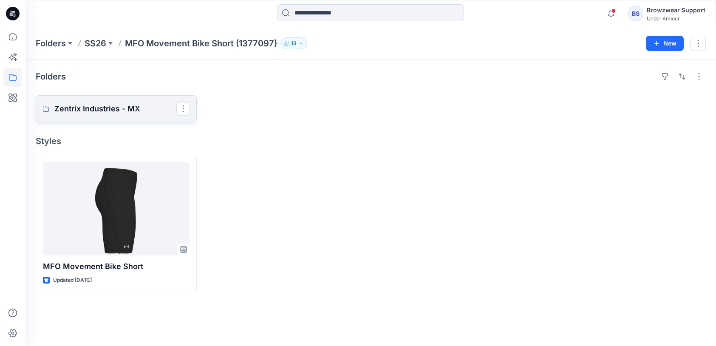
click at [121, 108] on p "Zentrix Industries - MX" at bounding box center [115, 109] width 122 height 12
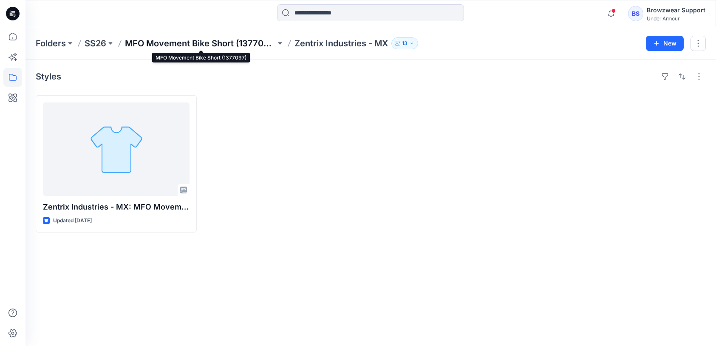
click at [262, 43] on p "MFO Movement Bike Short (1377097)" at bounding box center [200, 43] width 151 height 12
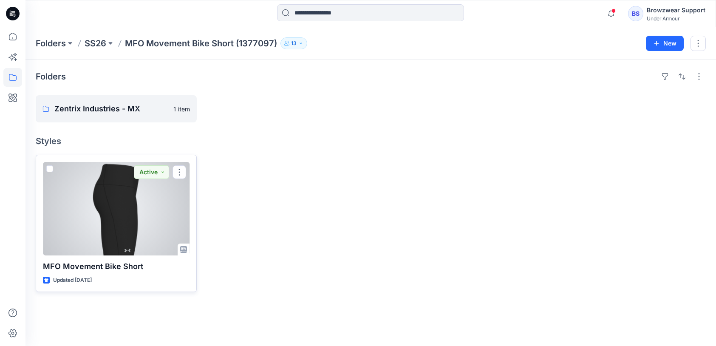
click at [126, 213] on div at bounding box center [116, 209] width 147 height 94
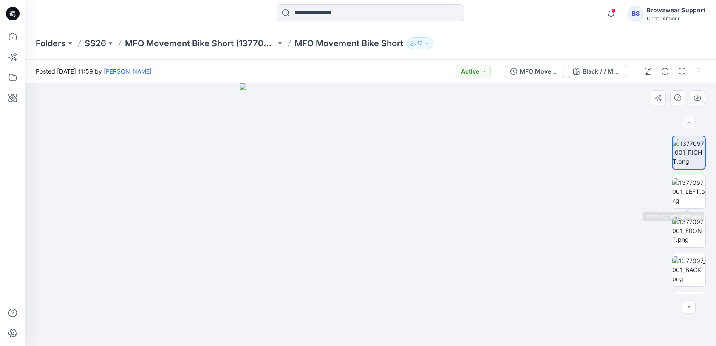
click at [684, 173] on div at bounding box center [689, 215] width 34 height 159
click at [693, 191] on img at bounding box center [689, 191] width 33 height 27
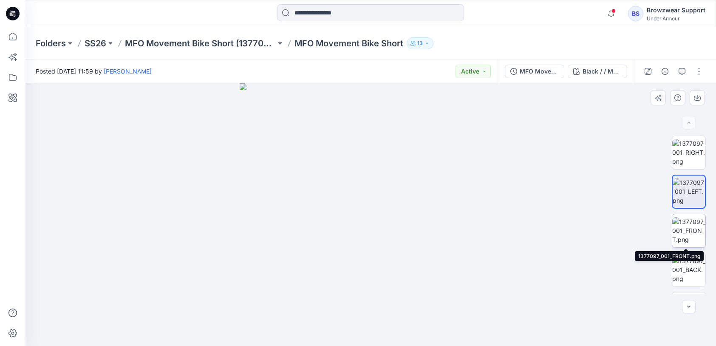
click at [694, 236] on img at bounding box center [689, 230] width 33 height 27
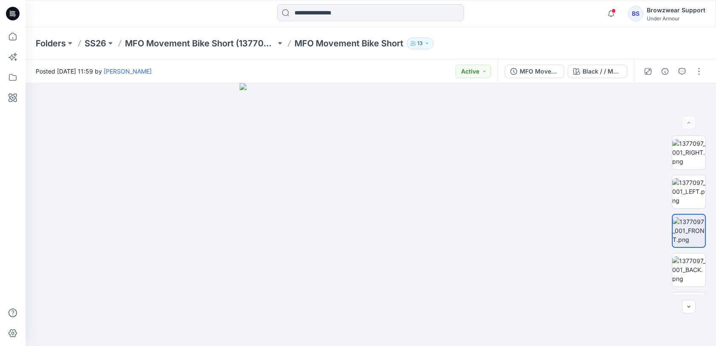
click at [218, 50] on div "Folders SS26 MFO Movement Bike Short (1377097) MFO Movement Bike Short 13" at bounding box center [371, 43] width 691 height 32
click at [221, 42] on p "MFO Movement Bike Short (1377097)" at bounding box center [200, 43] width 151 height 12
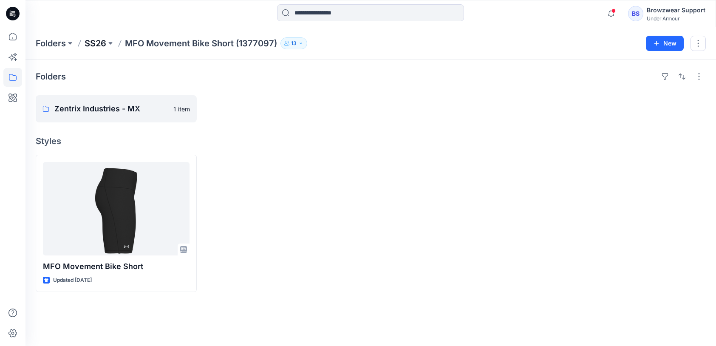
click at [106, 40] on p "SS26" at bounding box center [96, 43] width 22 height 12
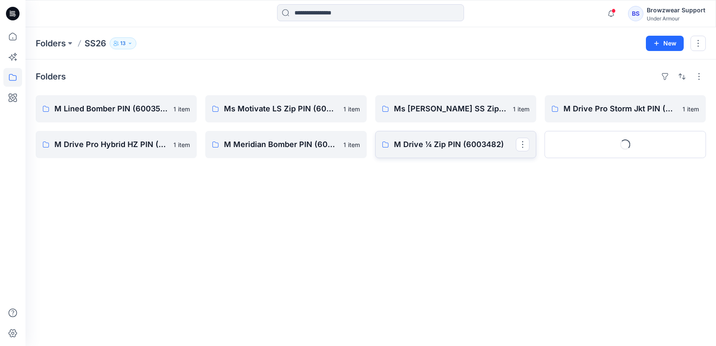
click at [472, 145] on p "M Drive ¼ Zip PIN (6003482)" at bounding box center [455, 145] width 122 height 12
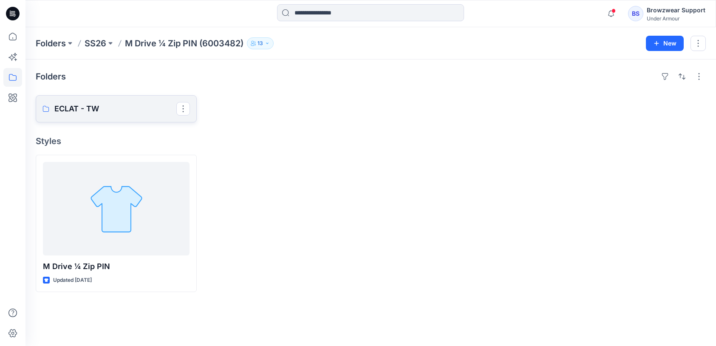
click at [108, 109] on p "ECLAT - TW" at bounding box center [115, 109] width 122 height 12
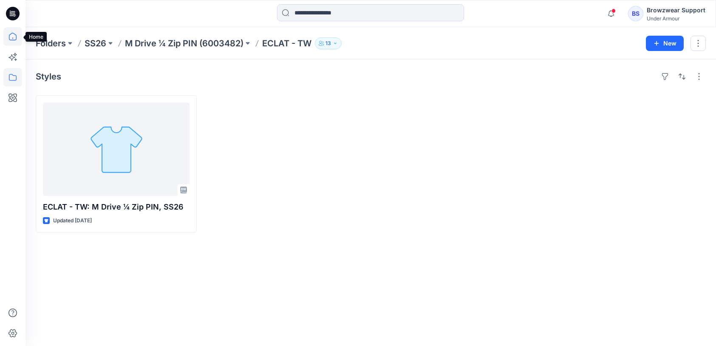
click at [16, 35] on icon at bounding box center [13, 37] width 8 height 8
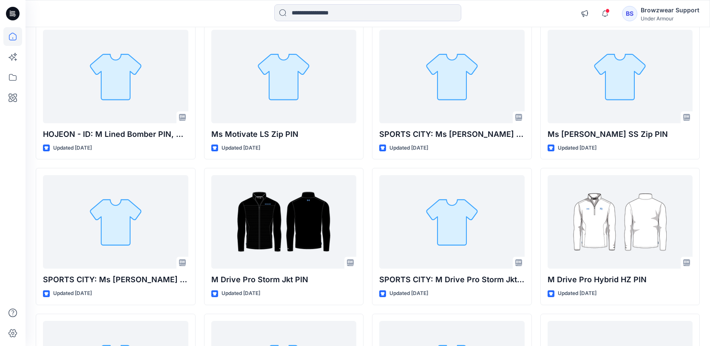
scroll to position [958, 0]
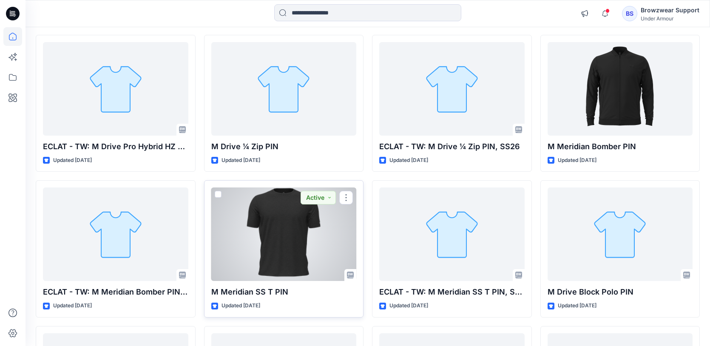
click at [288, 256] on div at bounding box center [283, 234] width 145 height 94
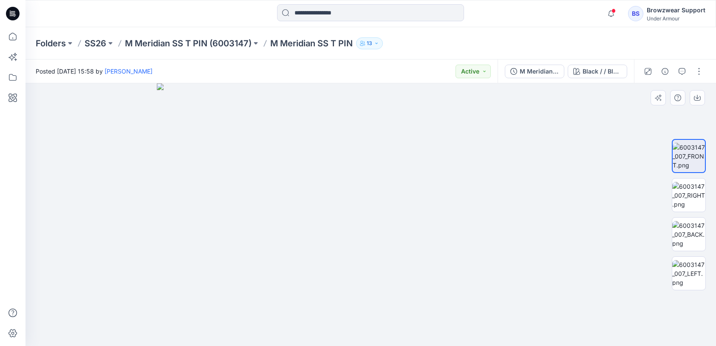
drag, startPoint x: 479, startPoint y: 143, endPoint x: 463, endPoint y: 231, distance: 89.3
click at [690, 199] on img at bounding box center [689, 195] width 33 height 27
drag, startPoint x: 418, startPoint y: 280, endPoint x: 433, endPoint y: 189, distance: 92.3
click at [695, 222] on img at bounding box center [689, 234] width 33 height 27
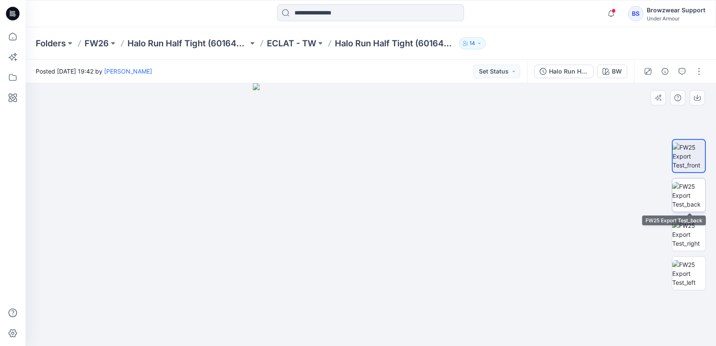
click at [699, 197] on img at bounding box center [689, 195] width 33 height 27
click at [252, 44] on button at bounding box center [252, 43] width 9 height 12
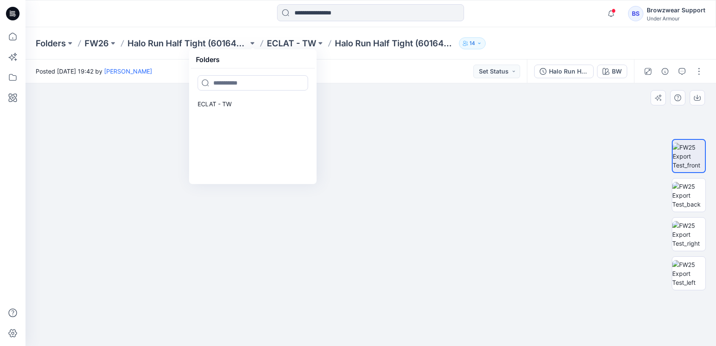
click at [543, 198] on div at bounding box center [371, 214] width 691 height 263
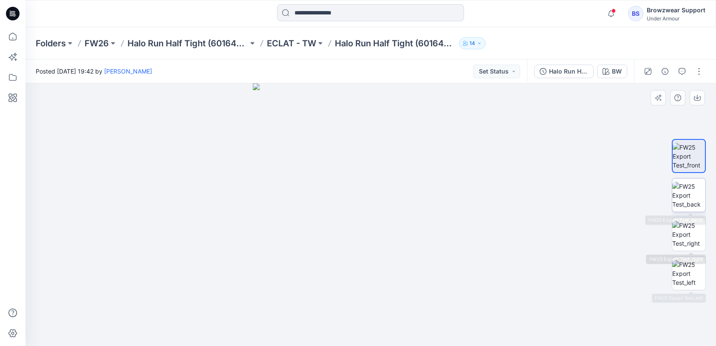
click at [696, 204] on img at bounding box center [689, 195] width 33 height 27
